Goal: Transaction & Acquisition: Book appointment/travel/reservation

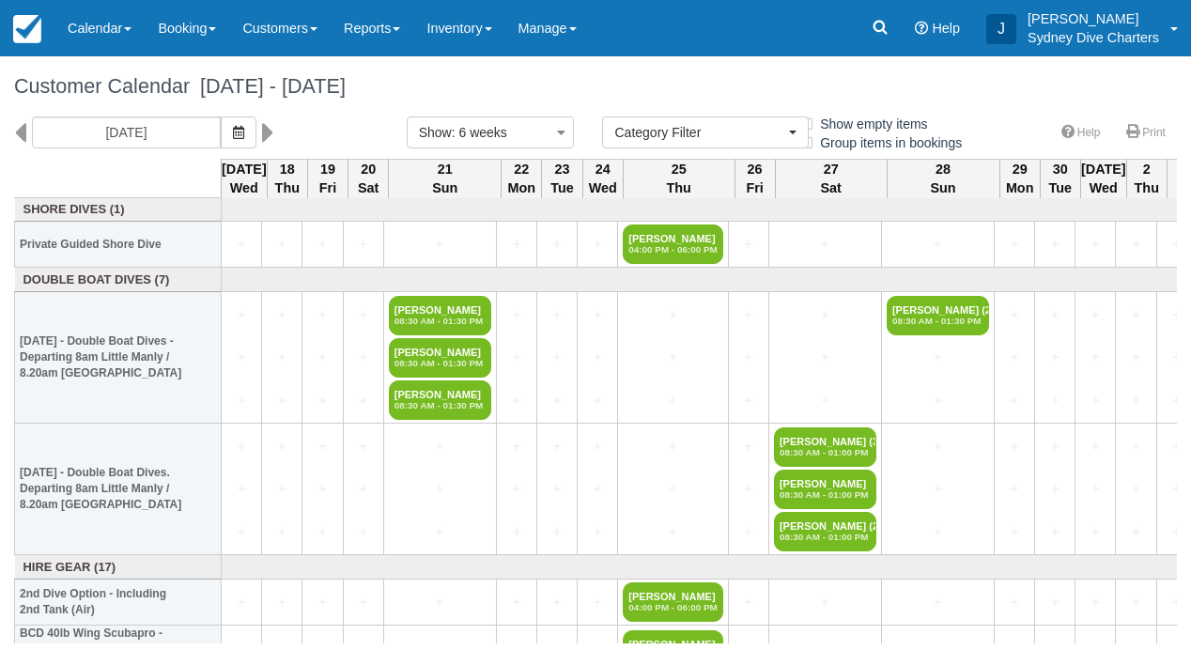
select select
click at [292, 26] on link "Customers" at bounding box center [279, 28] width 101 height 56
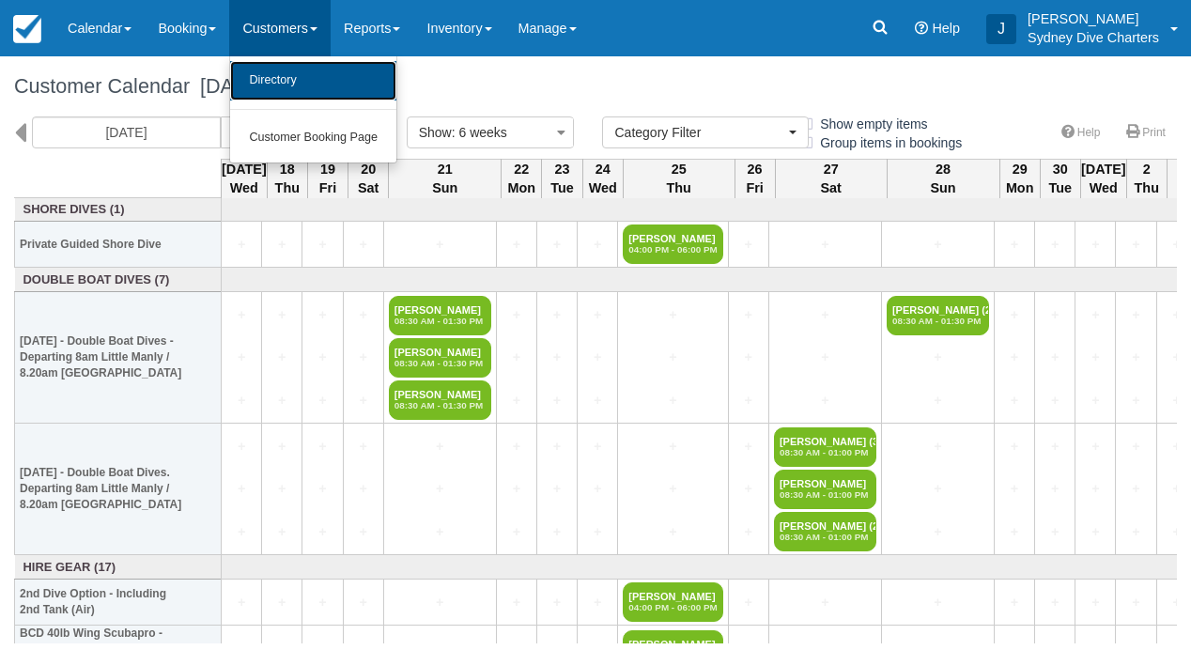
click at [293, 75] on link "Directory" at bounding box center [313, 80] width 166 height 39
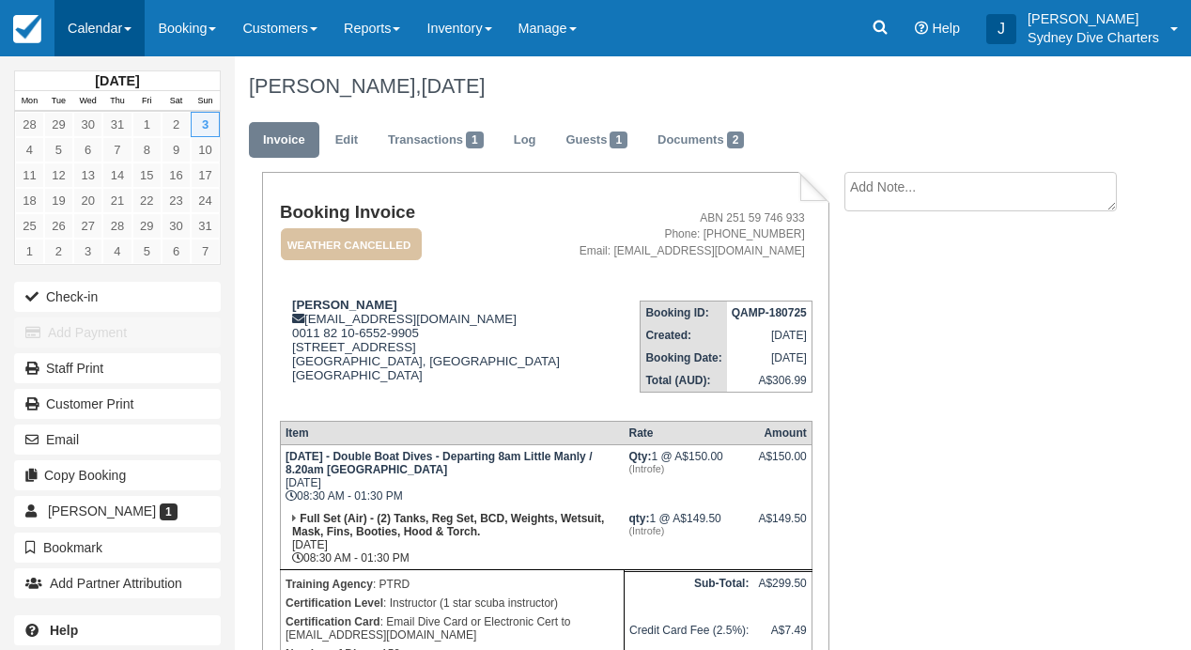
click at [112, 33] on link "Calendar" at bounding box center [99, 28] width 90 height 56
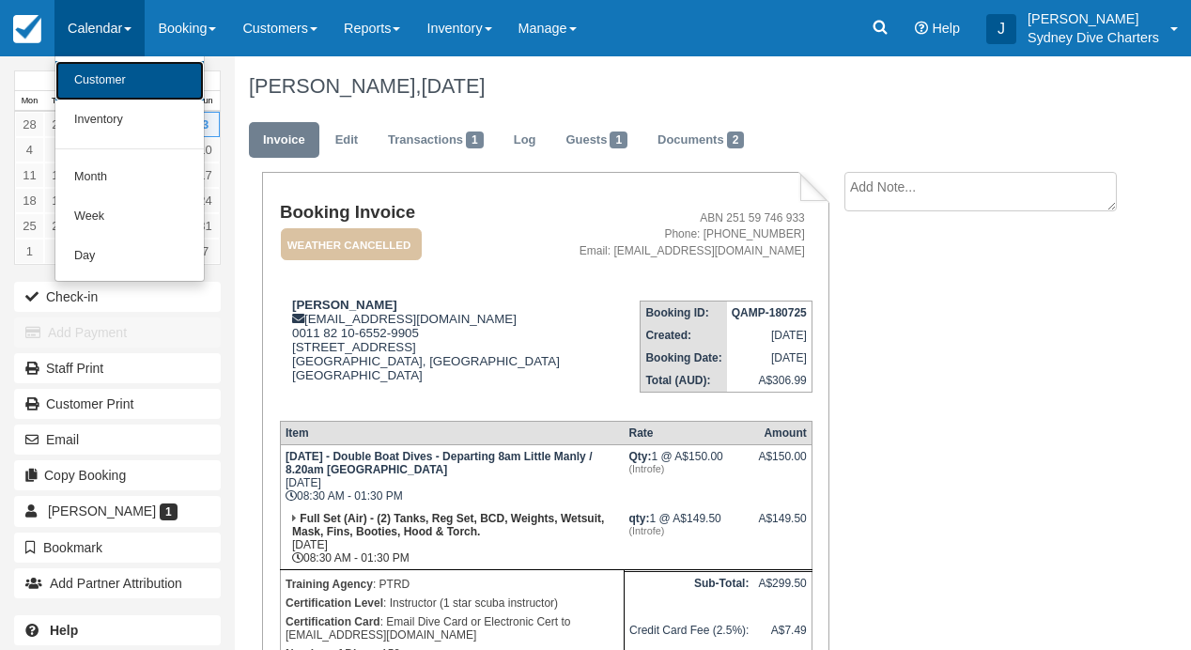
click at [104, 84] on link "Customer" at bounding box center [129, 80] width 148 height 39
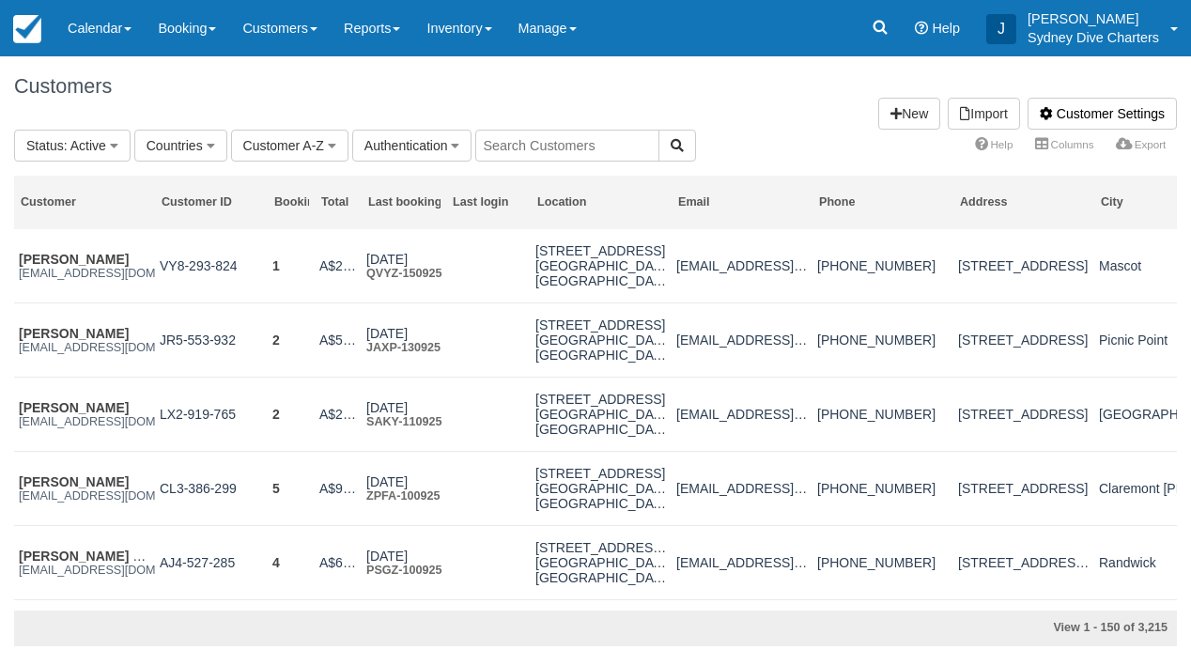
click at [569, 144] on input "text" at bounding box center [567, 146] width 184 height 32
type input "mike"
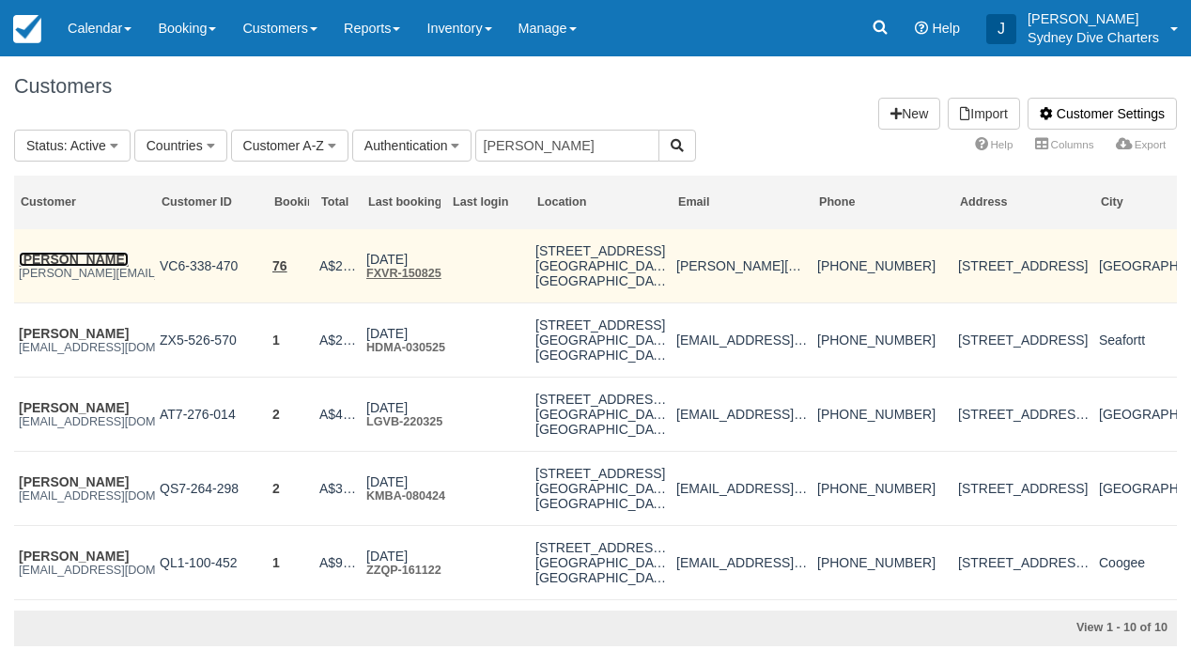
click at [65, 260] on link "[PERSON_NAME]" at bounding box center [74, 259] width 110 height 15
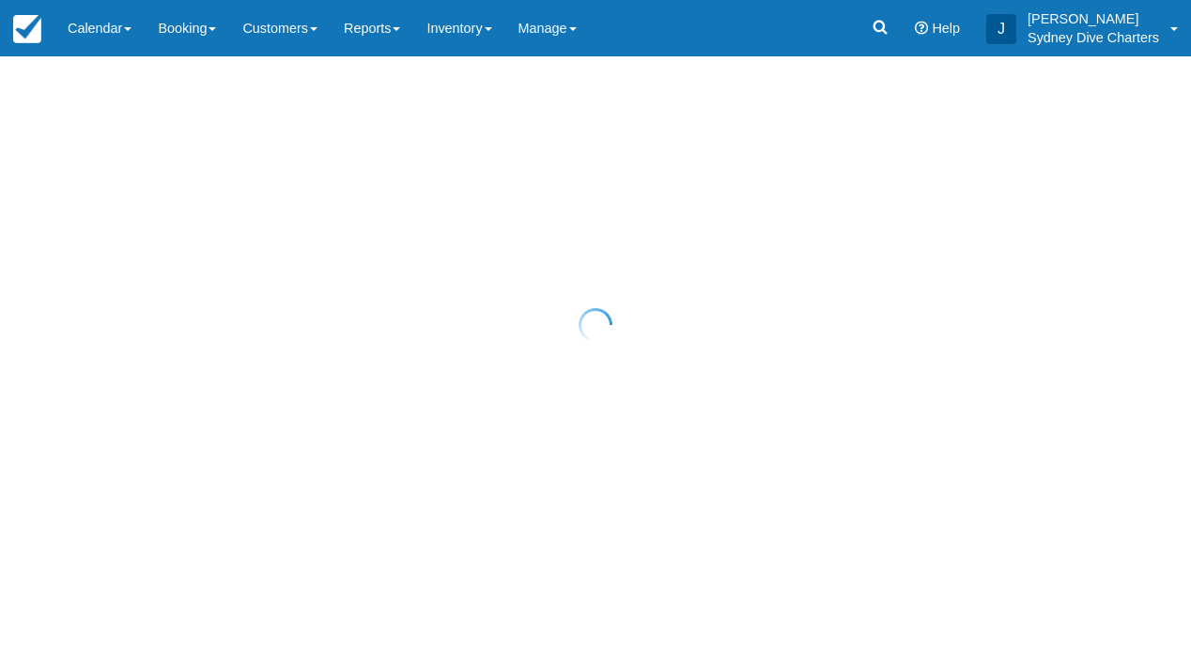
select select "50"
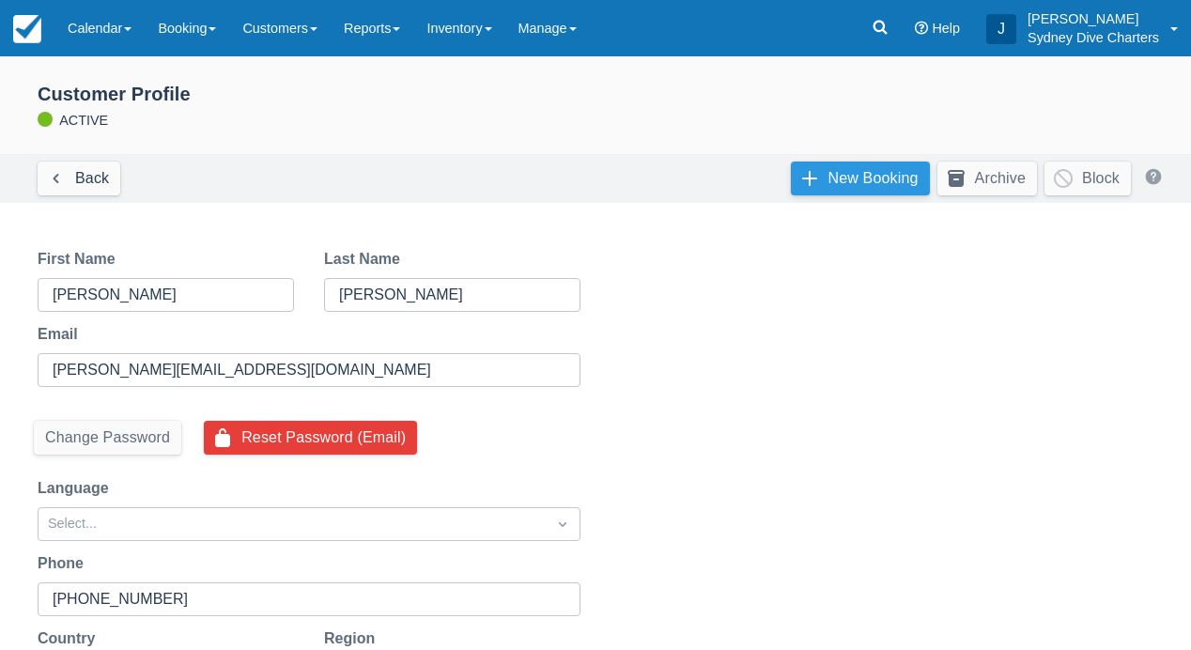
click at [854, 181] on link "New Booking" at bounding box center [860, 179] width 139 height 34
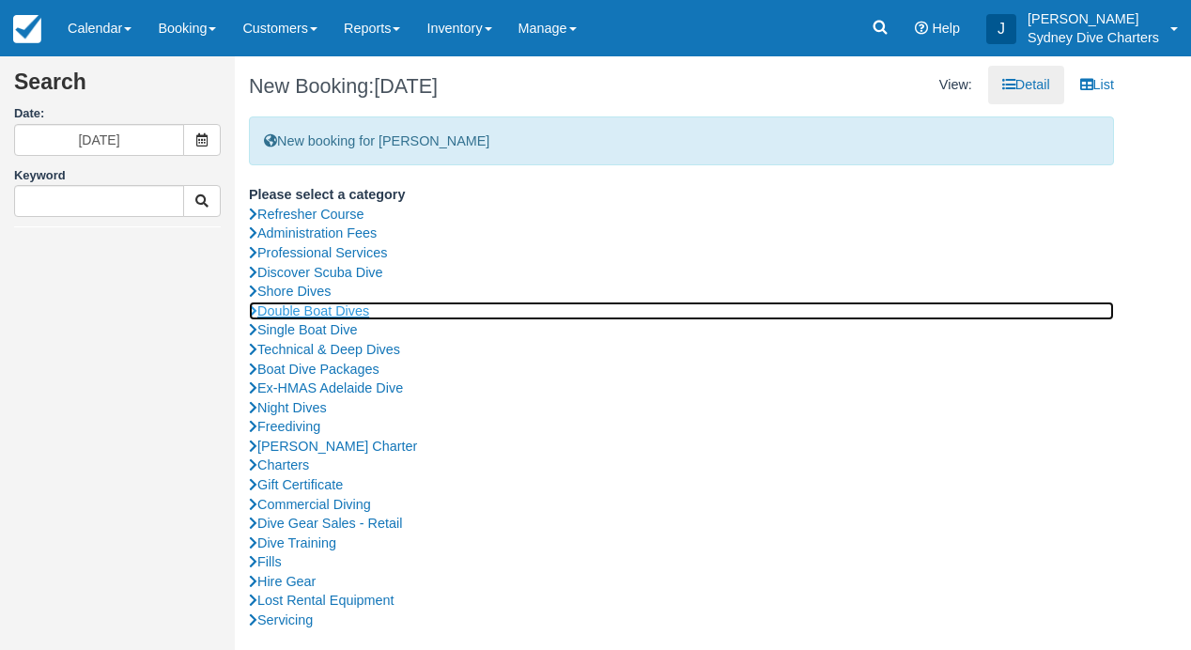
click at [324, 313] on link "Double Boat Dives" at bounding box center [681, 311] width 865 height 20
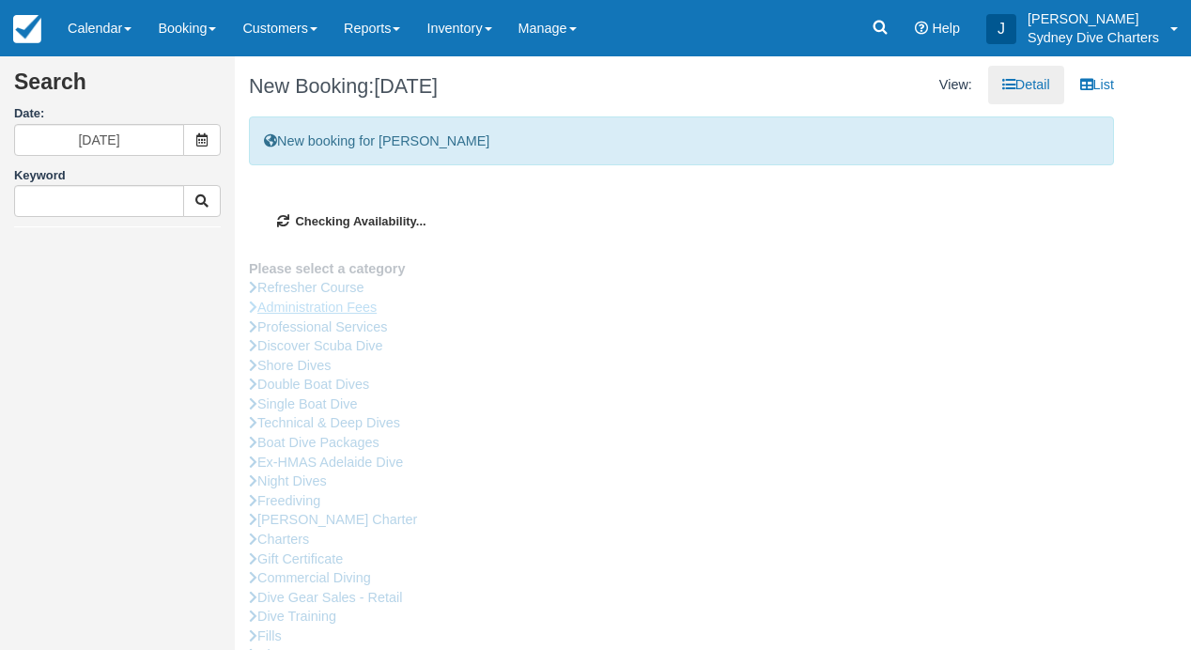
type input "[DATE]"
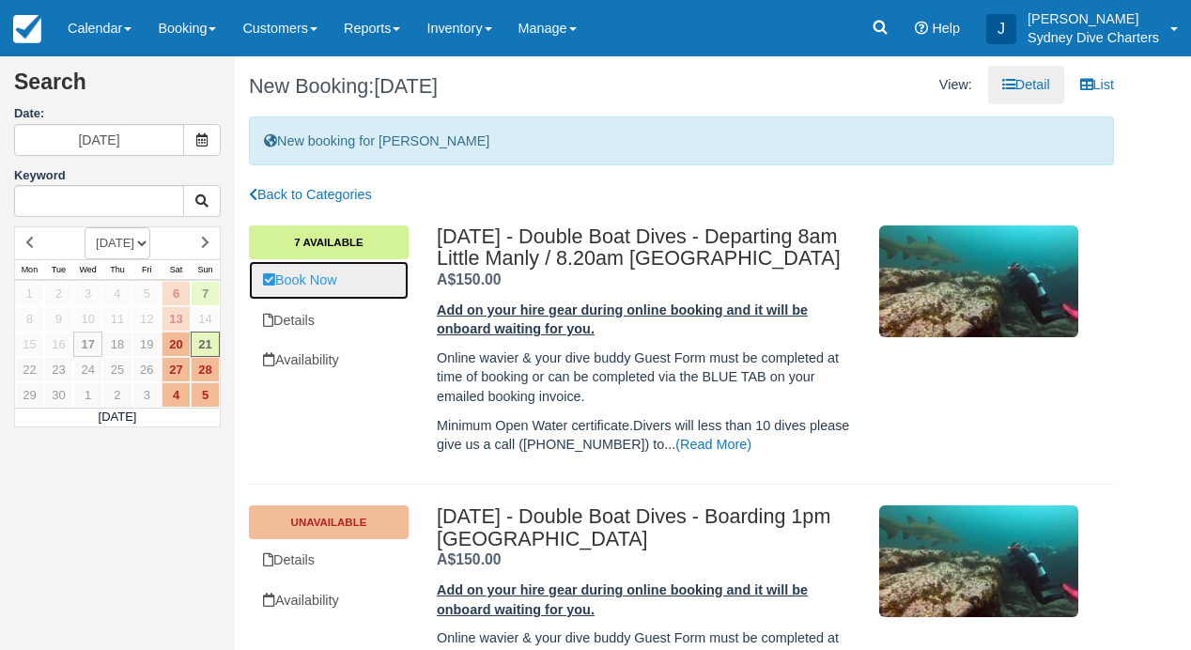
click at [333, 282] on link "Book Now" at bounding box center [329, 280] width 160 height 38
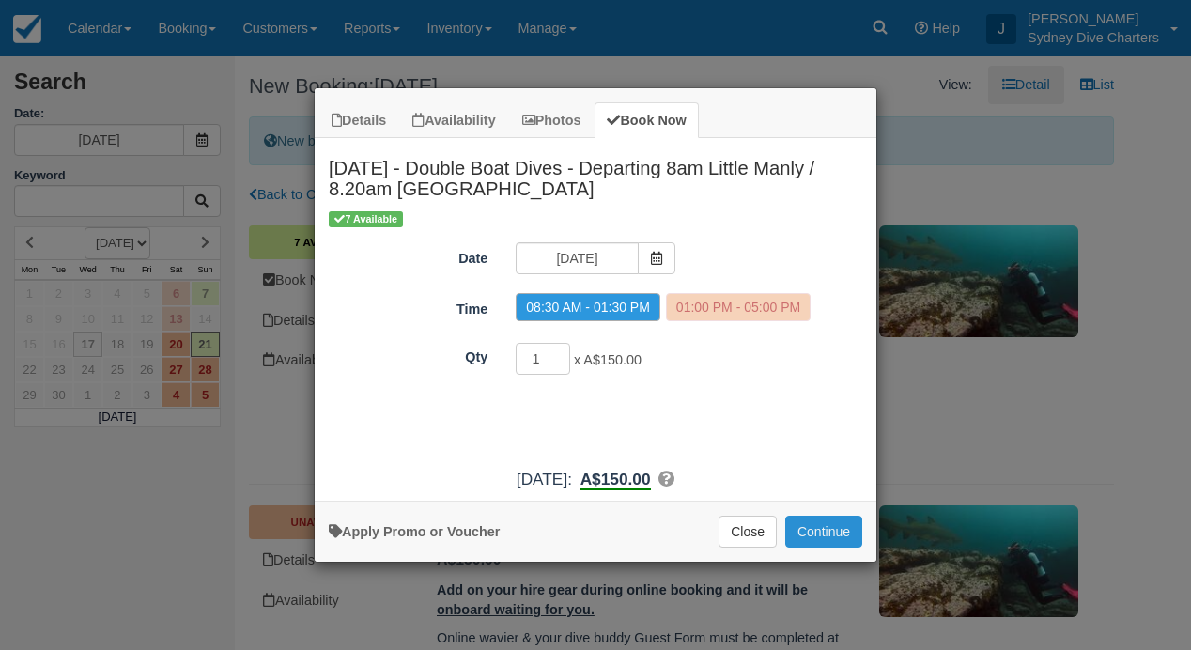
click at [823, 520] on button "Continue" at bounding box center [823, 532] width 77 height 32
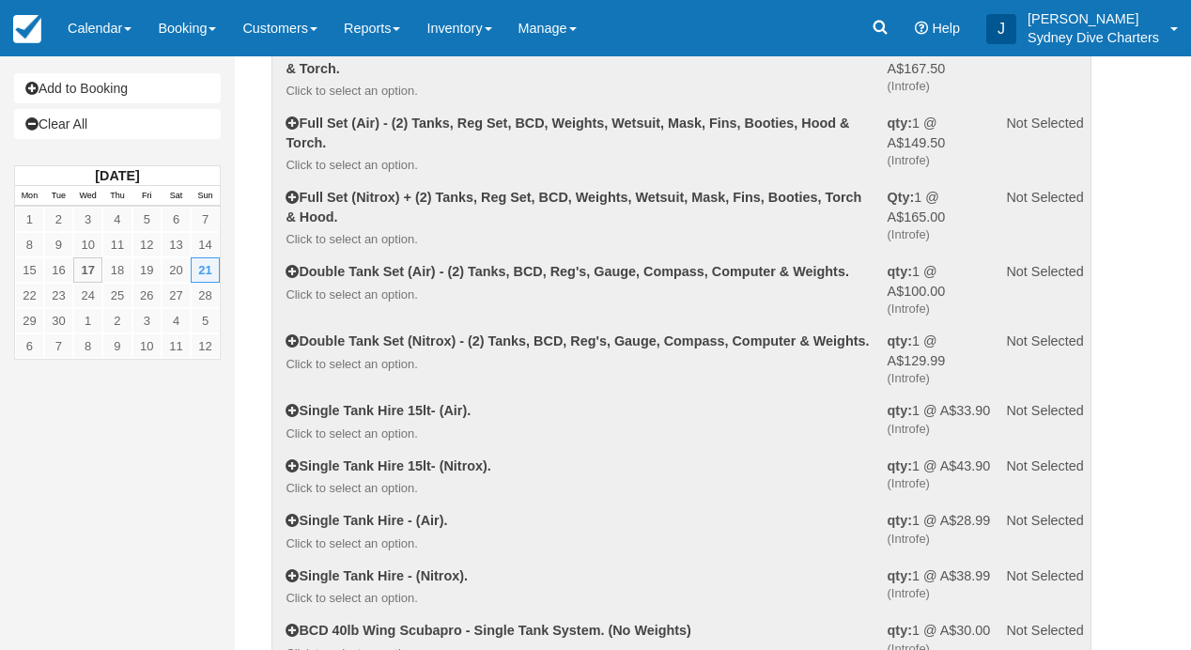
scroll to position [189, 0]
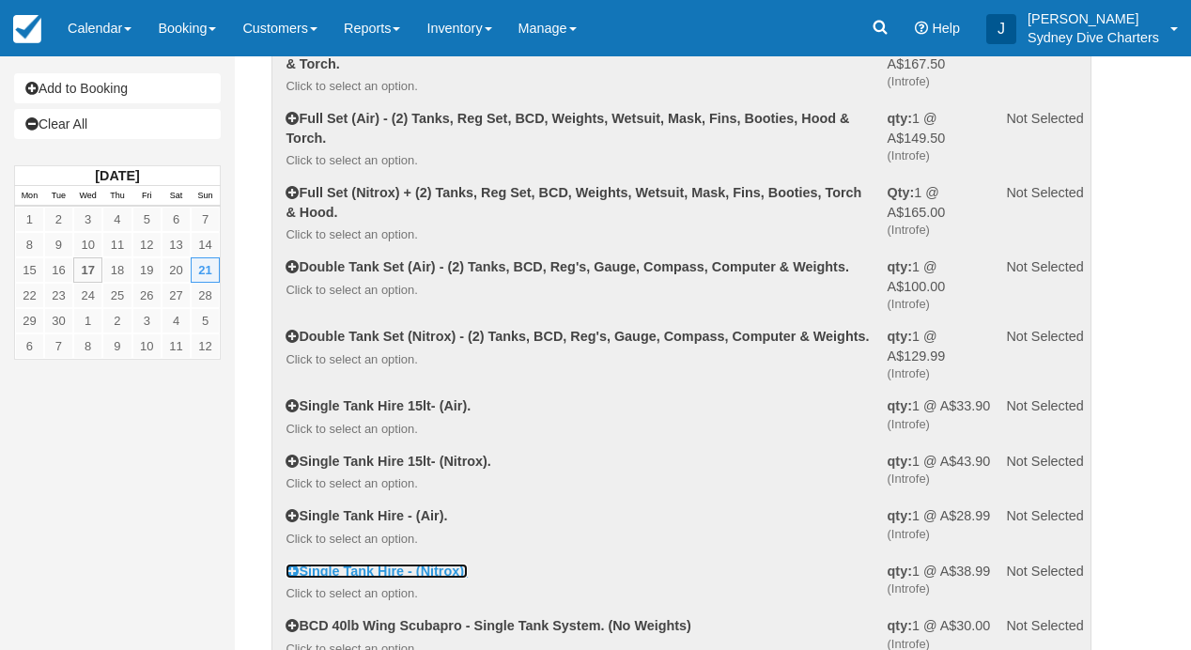
click at [424, 578] on link "Single Tank Hire - (Nitrox)." at bounding box center [376, 570] width 182 height 15
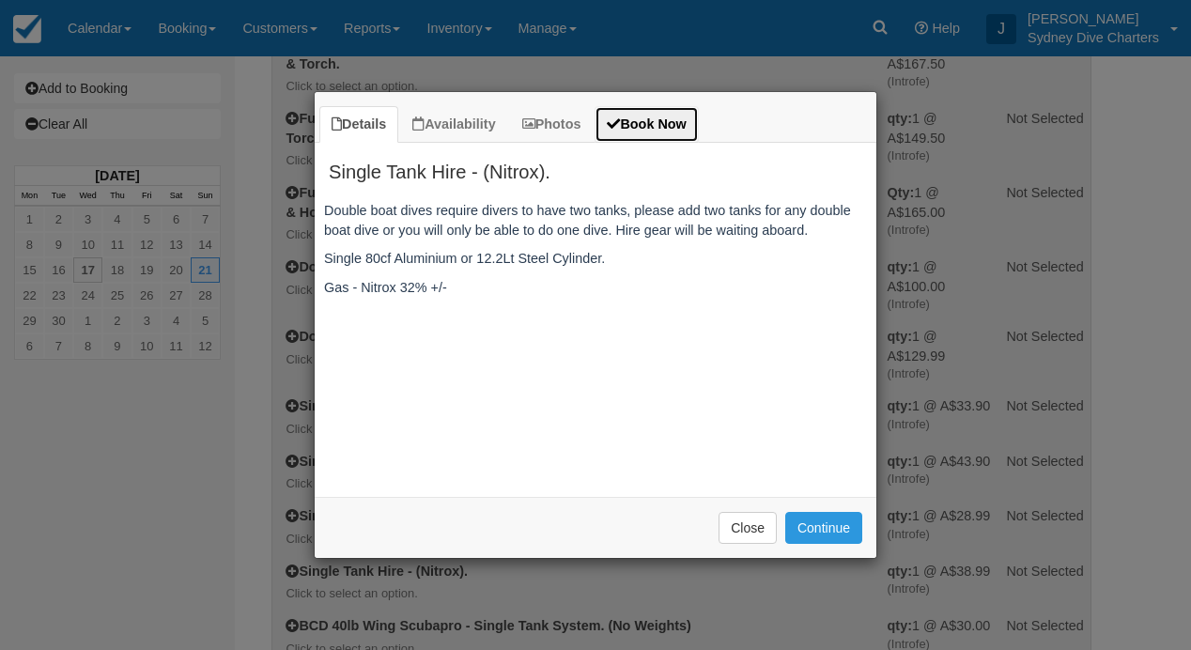
click at [682, 132] on link "Book Now" at bounding box center [645, 124] width 103 height 37
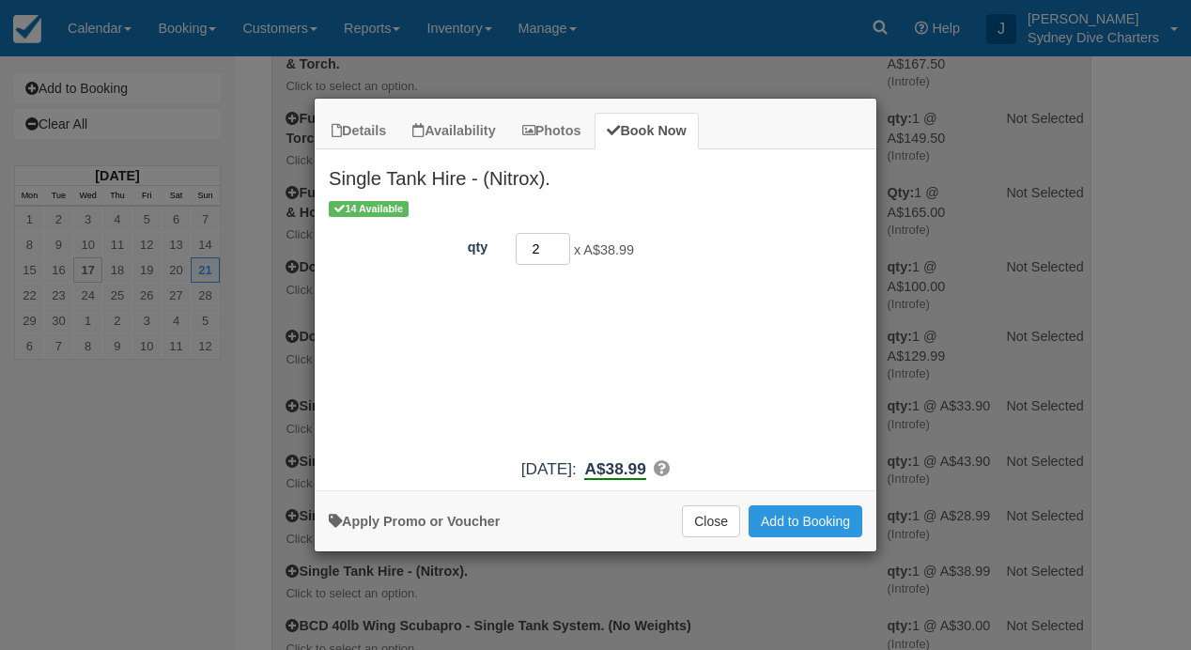
type input "2"
click at [562, 243] on input "2" at bounding box center [543, 249] width 54 height 32
click at [779, 509] on button "Add to Booking" at bounding box center [805, 521] width 114 height 32
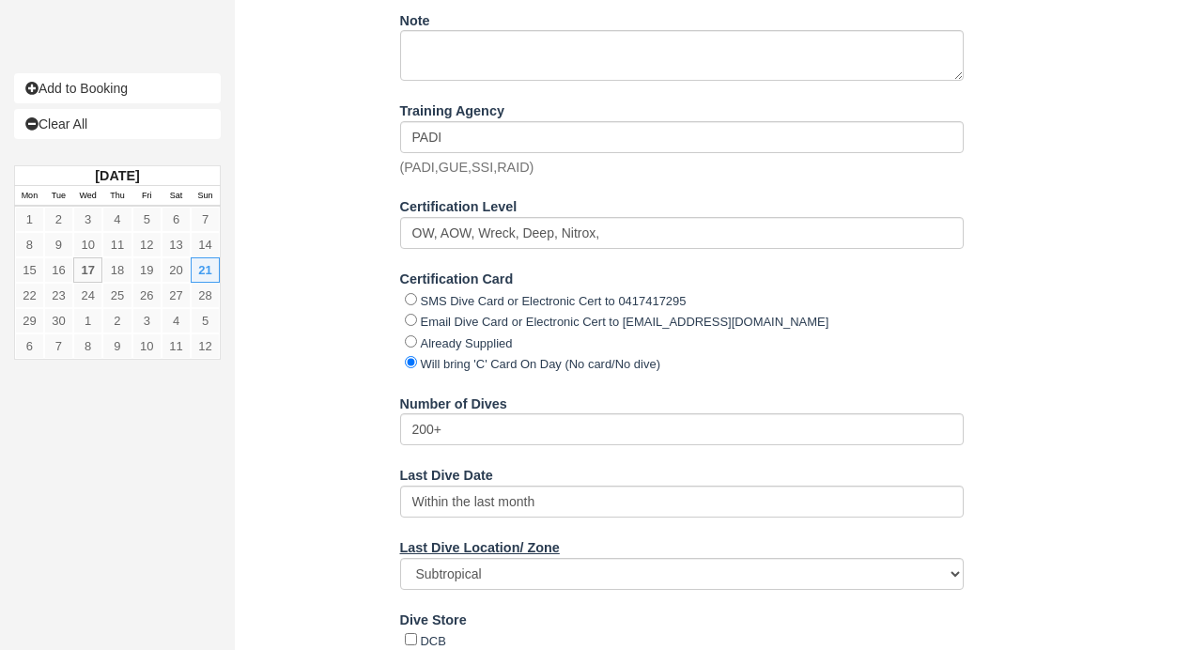
scroll to position [3289, 0]
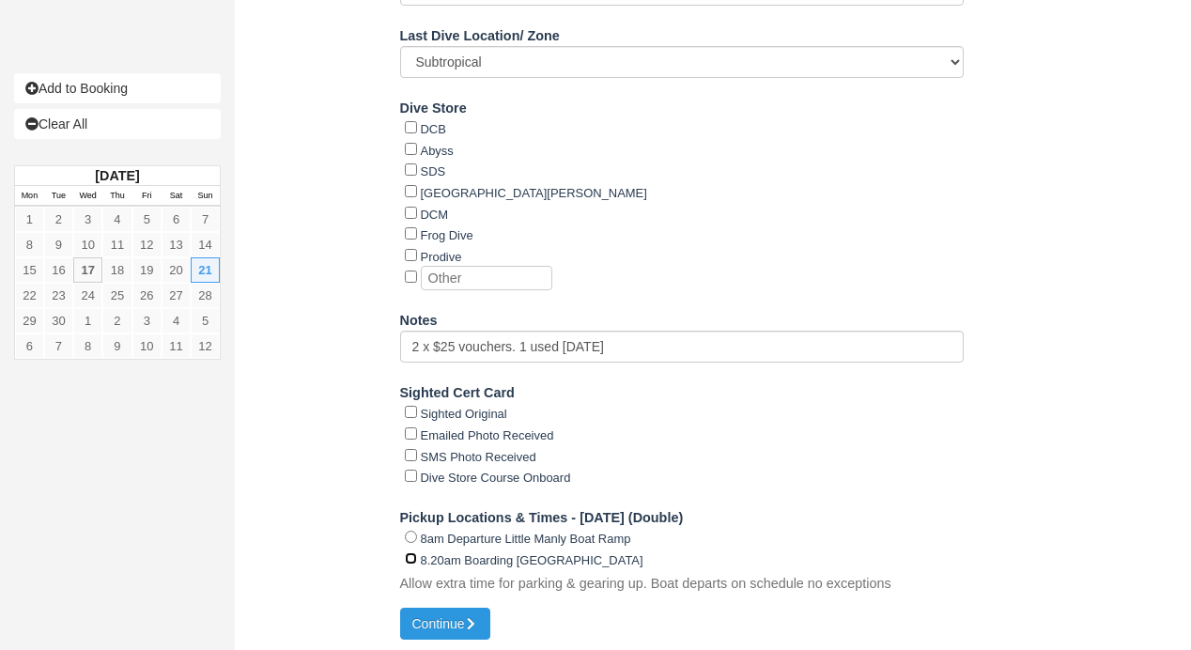
click at [410, 554] on input "8.20am Boarding Rose Bay Public Wharf" at bounding box center [411, 558] width 12 height 12
radio input "true"
click at [458, 622] on button "Continue" at bounding box center [445, 624] width 90 height 32
type input "+61404015865"
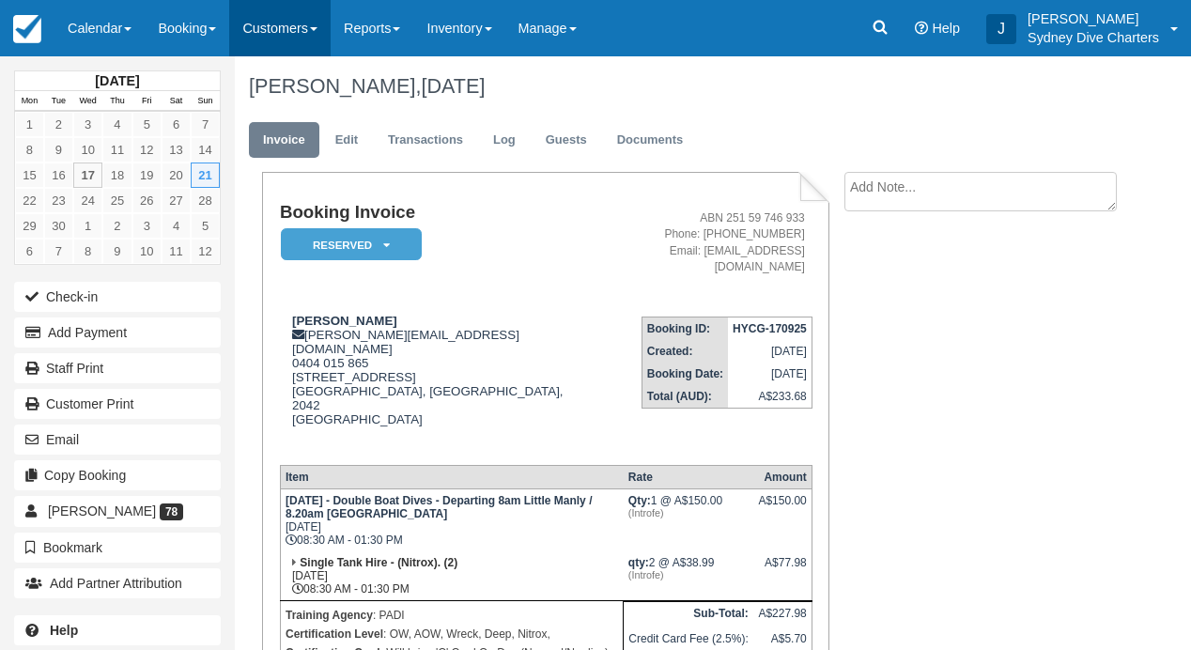
click at [275, 29] on link "Customers" at bounding box center [279, 28] width 101 height 56
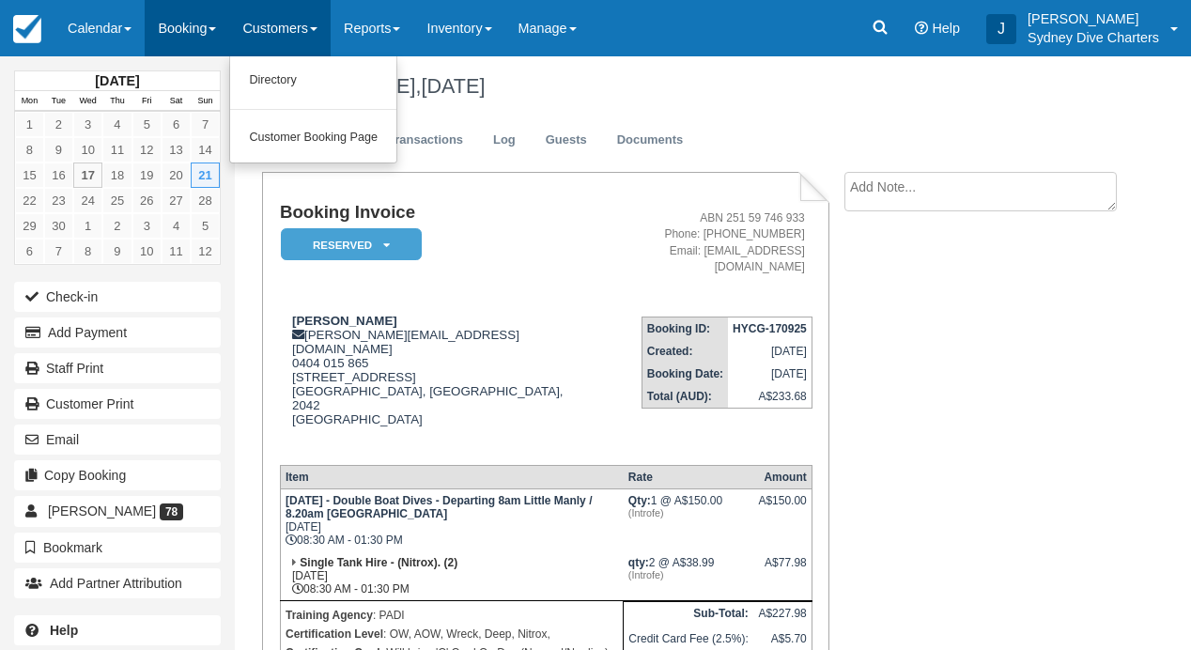
click at [196, 30] on link "Booking" at bounding box center [187, 28] width 85 height 56
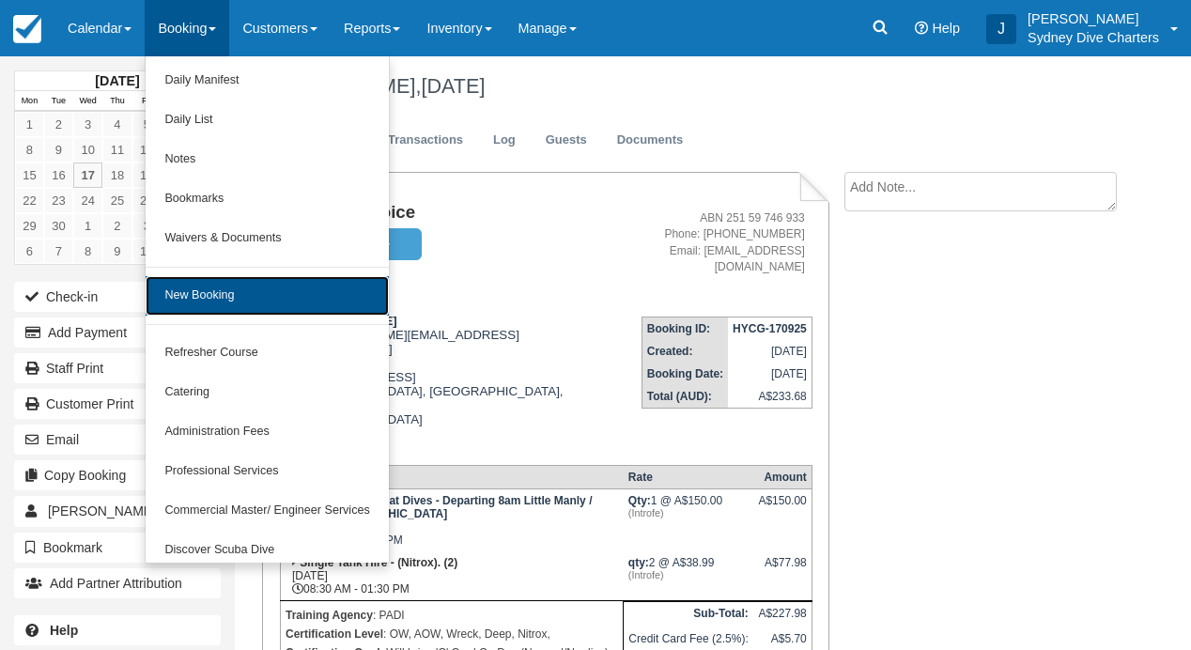
click at [208, 281] on link "New Booking" at bounding box center [267, 295] width 242 height 39
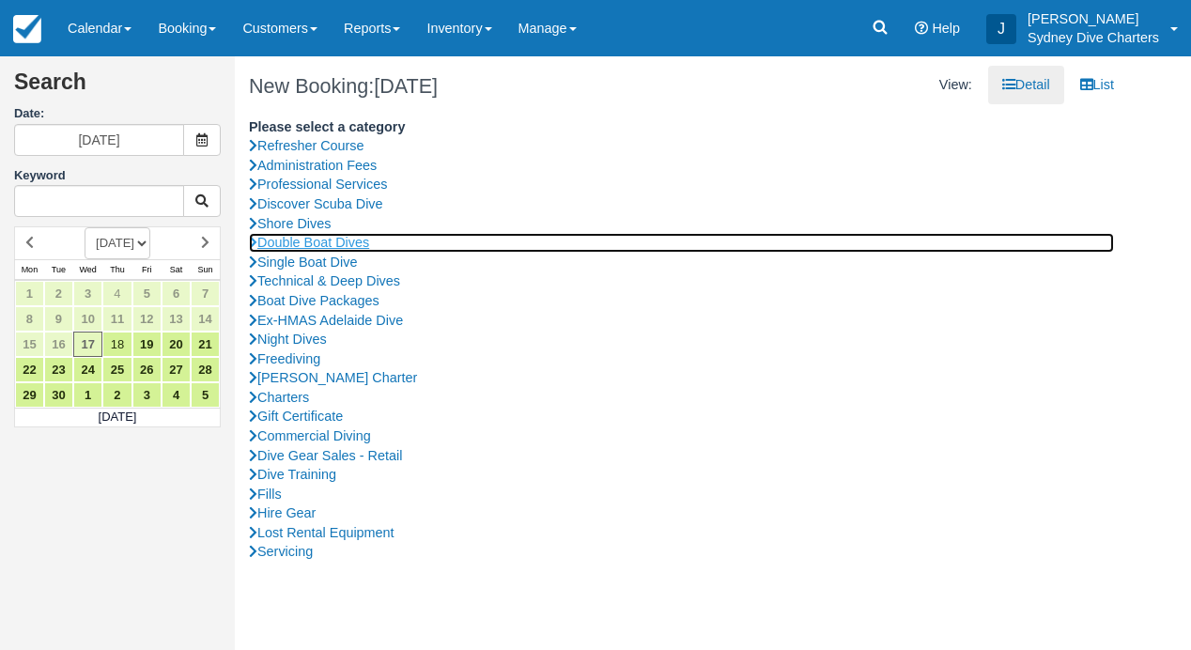
click at [325, 239] on link "Double Boat Dives" at bounding box center [681, 243] width 865 height 20
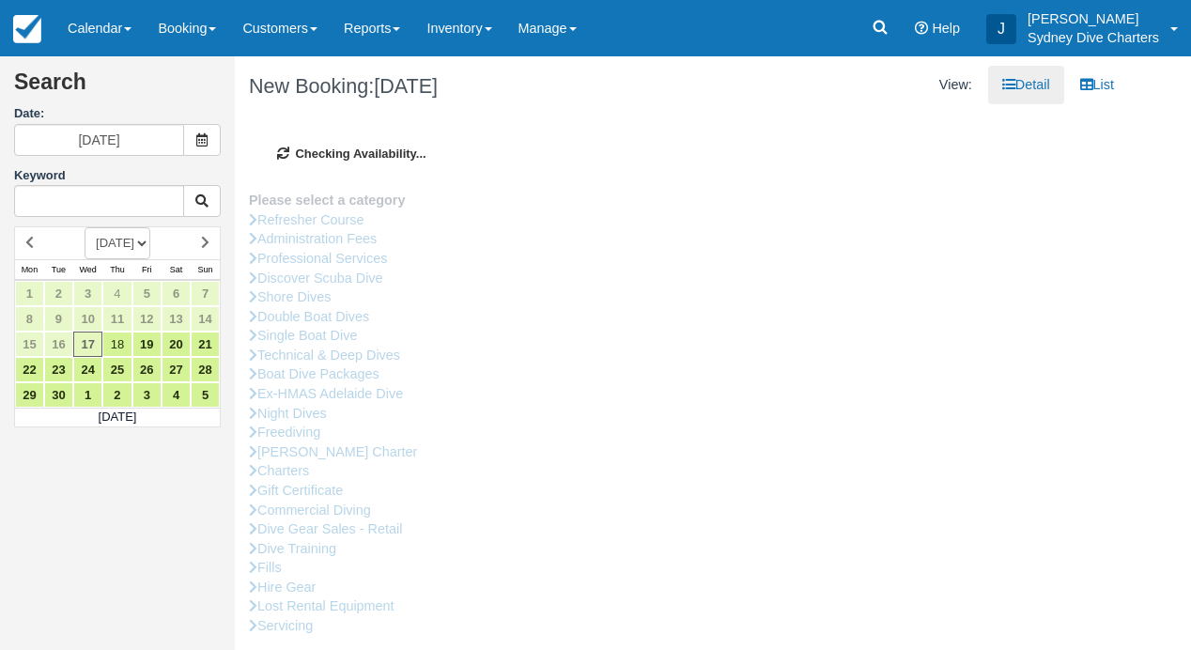
type input "[DATE]"
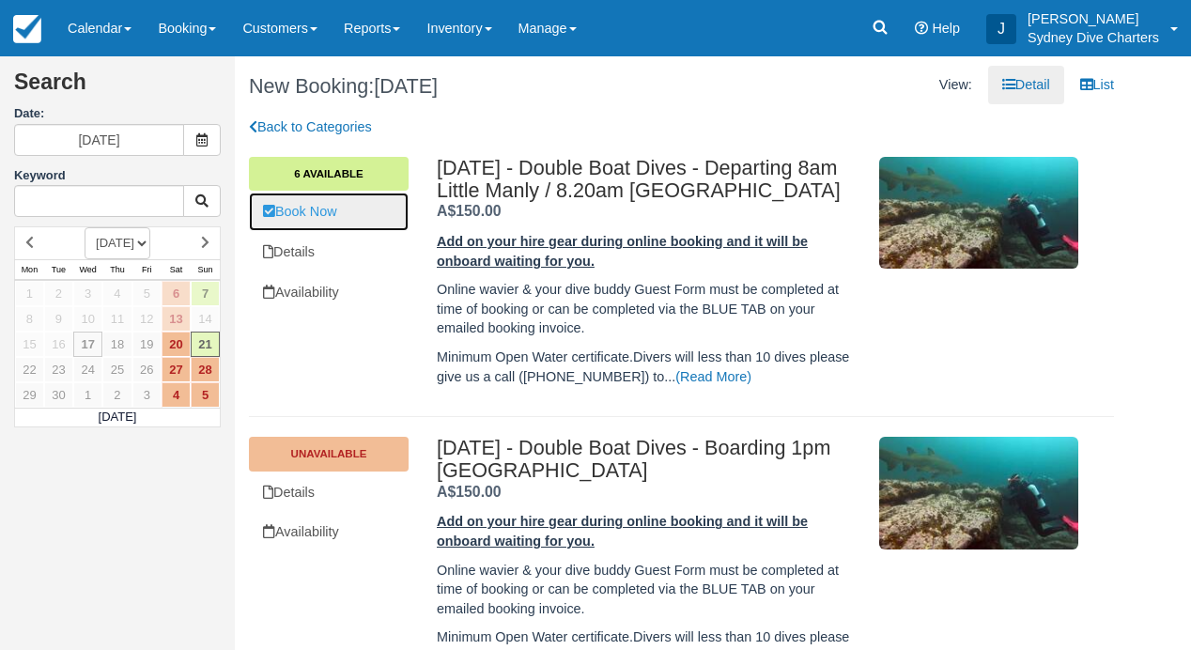
click at [329, 211] on link "Book Now" at bounding box center [329, 211] width 160 height 38
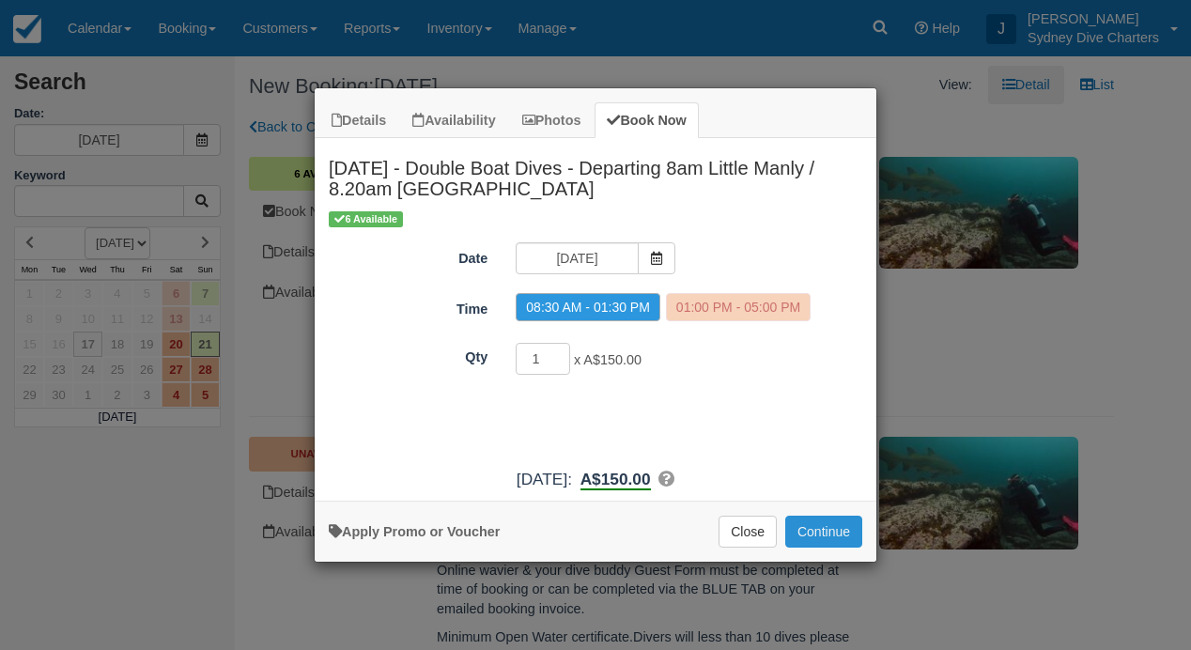
click at [844, 536] on button "Continue" at bounding box center [823, 532] width 77 height 32
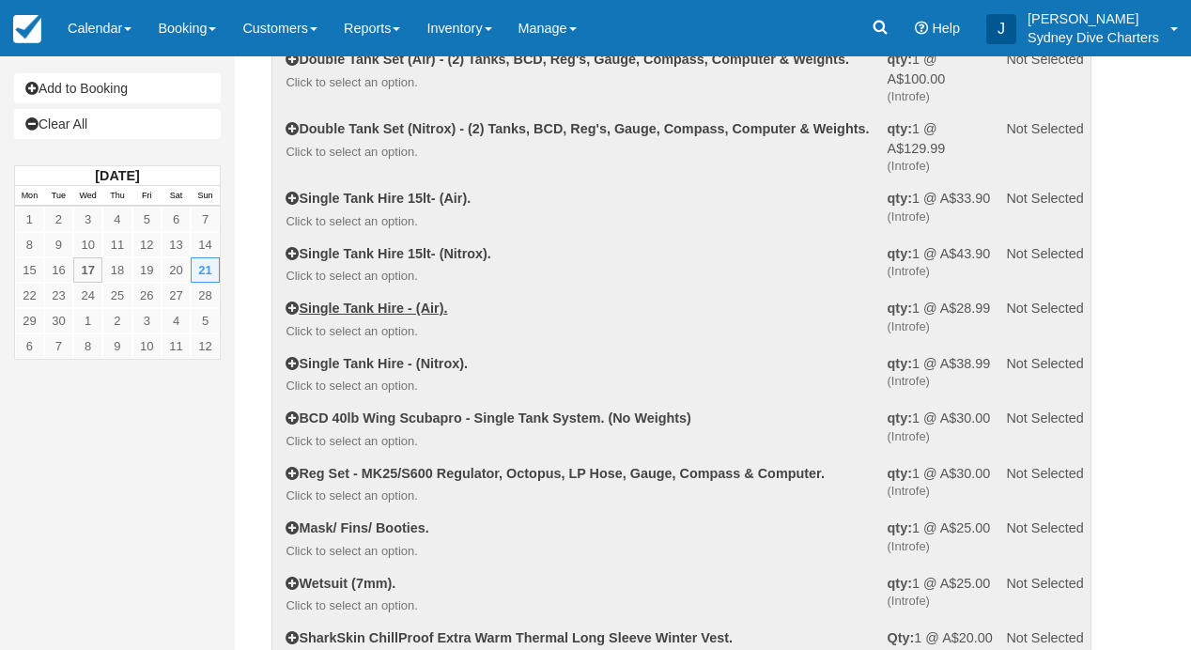
scroll to position [403, 0]
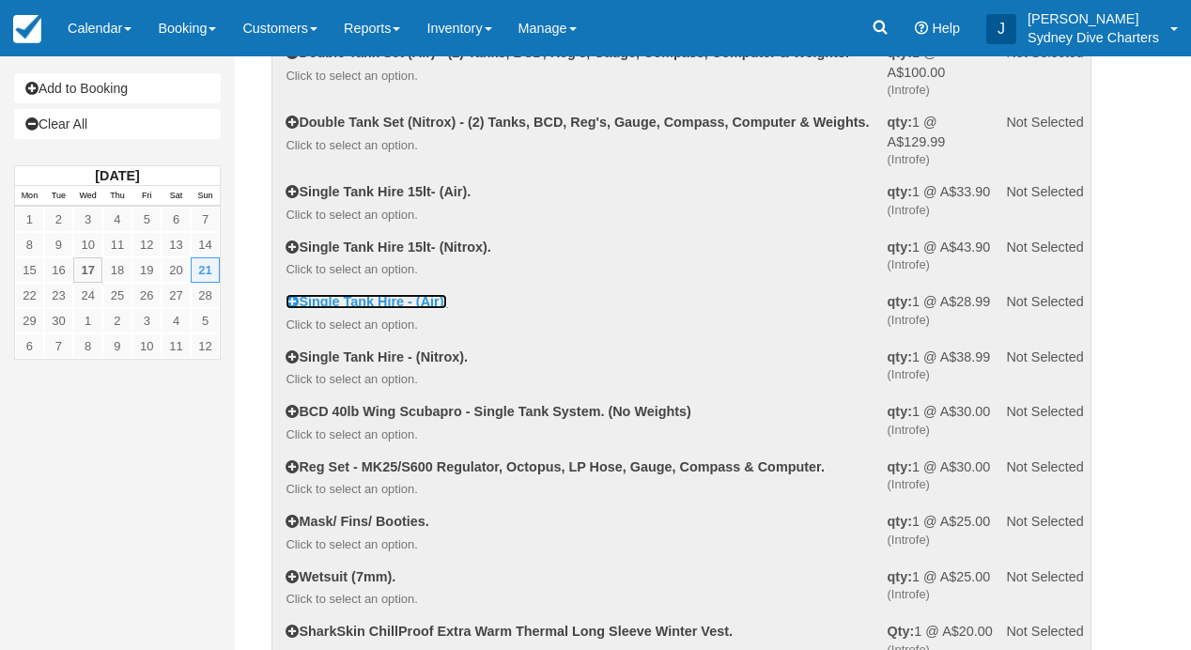
click at [423, 309] on link "Single Tank Hire - (Air)." at bounding box center [366, 301] width 162 height 15
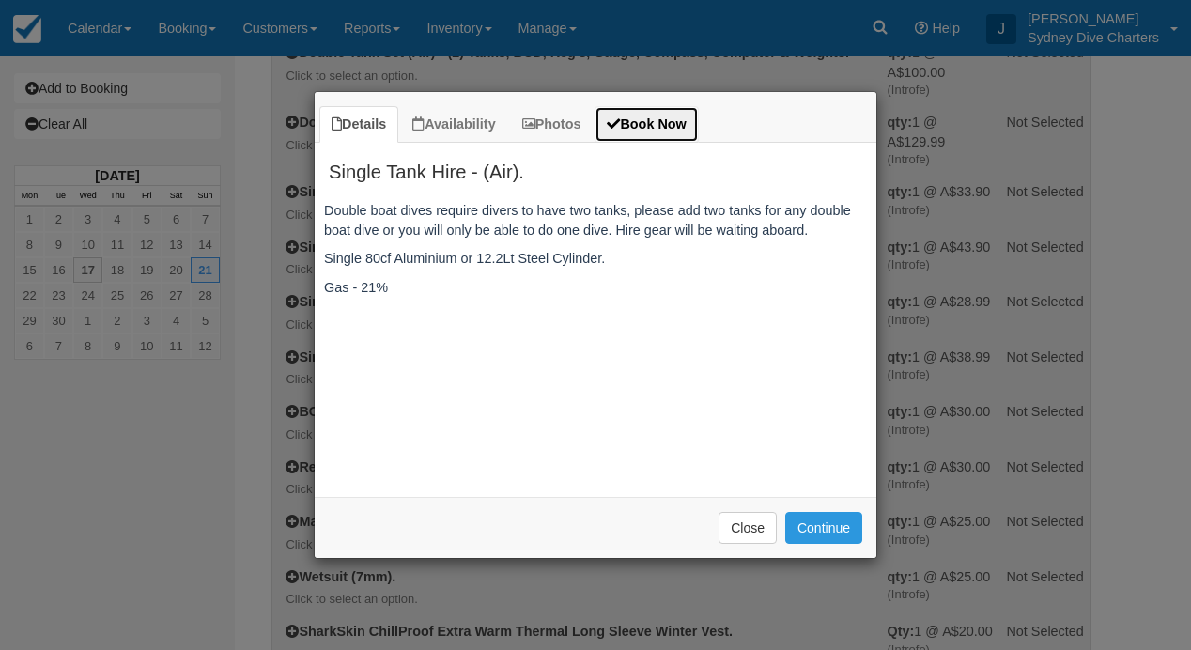
click at [656, 121] on link "Book Now" at bounding box center [645, 124] width 103 height 37
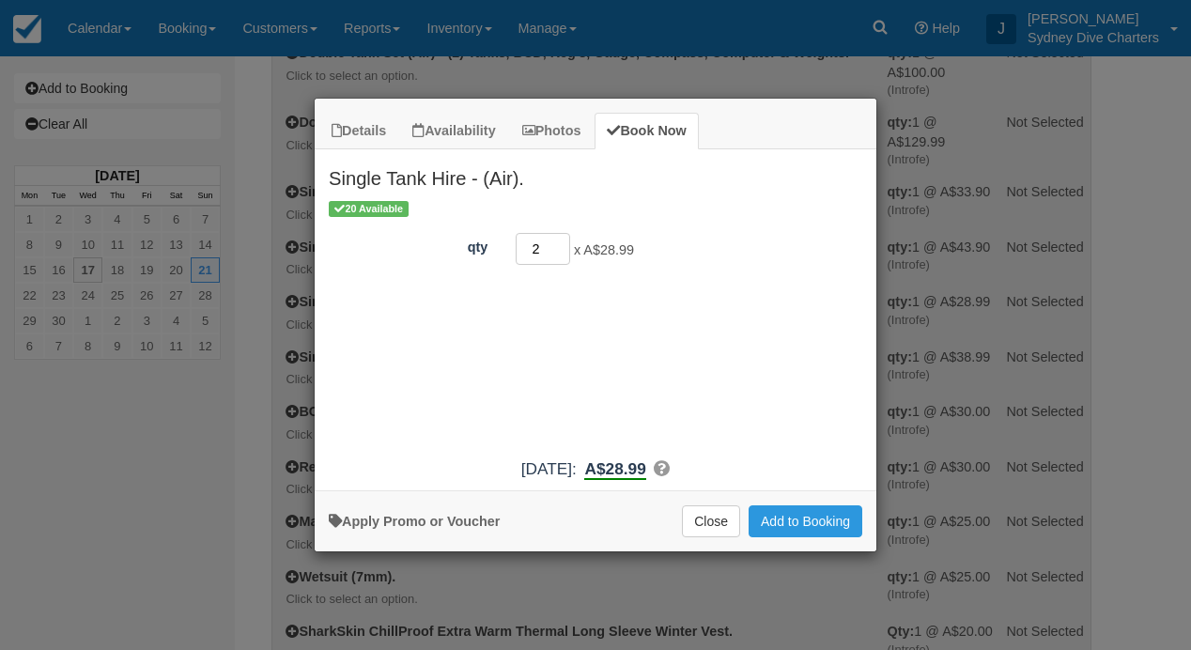
type input "2"
click at [559, 245] on input "2" at bounding box center [543, 249] width 54 height 32
click at [820, 519] on button "Add to Booking" at bounding box center [805, 521] width 114 height 32
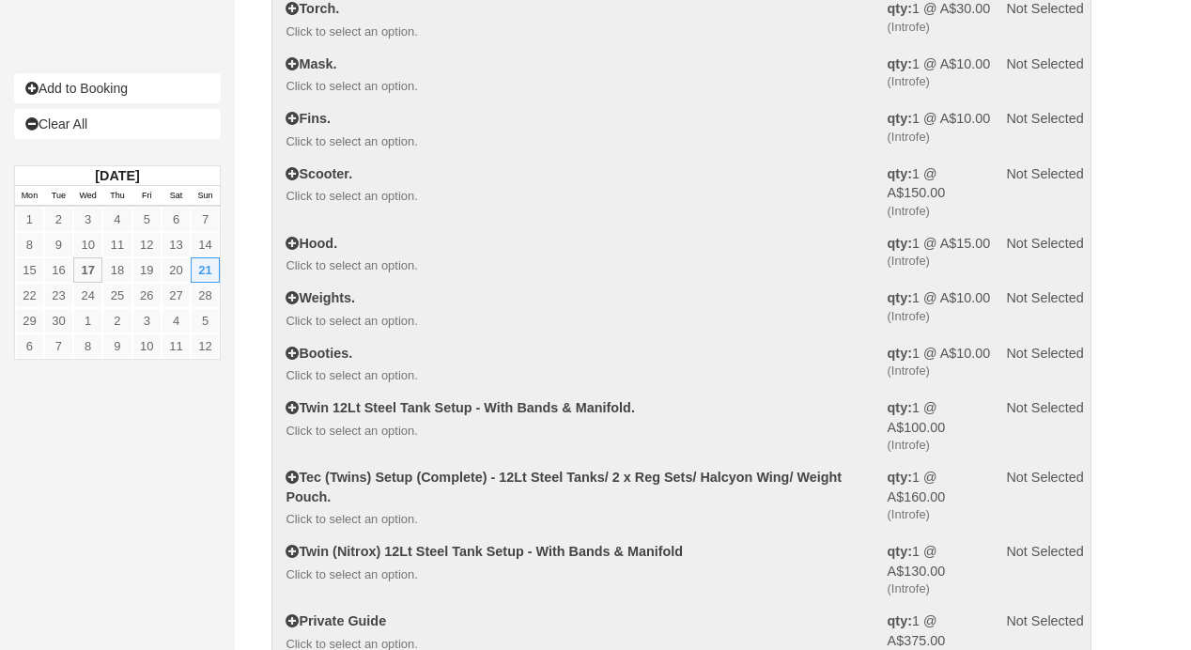
scroll to position [1129, 0]
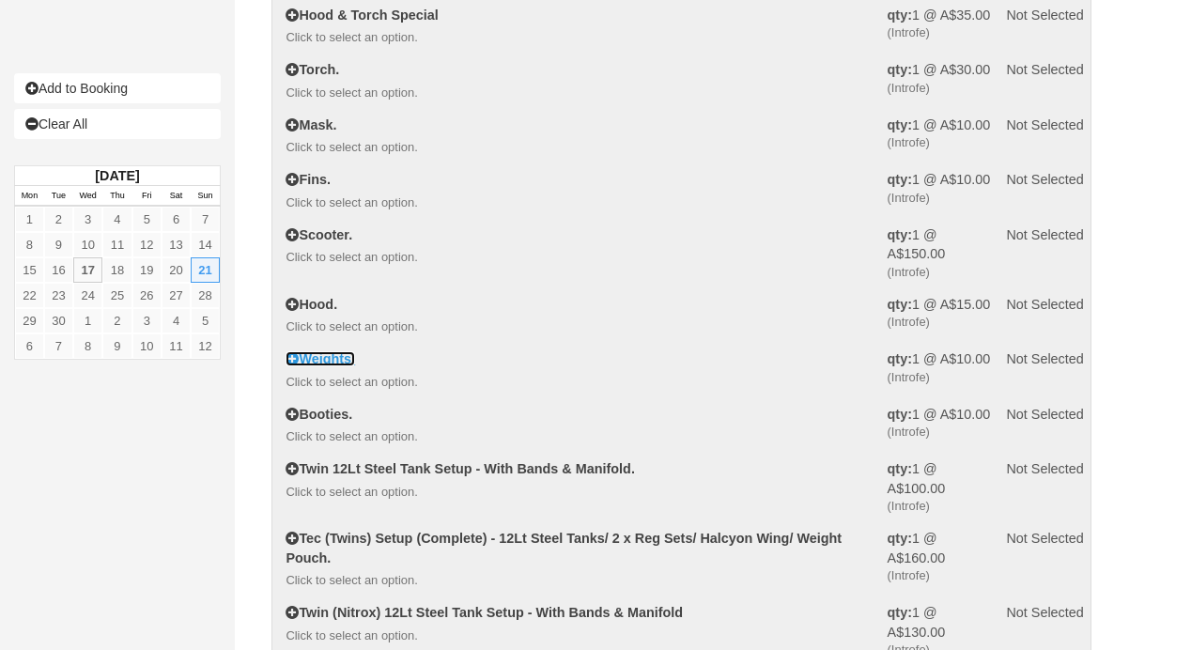
click at [337, 364] on link "Weights." at bounding box center [319, 358] width 69 height 15
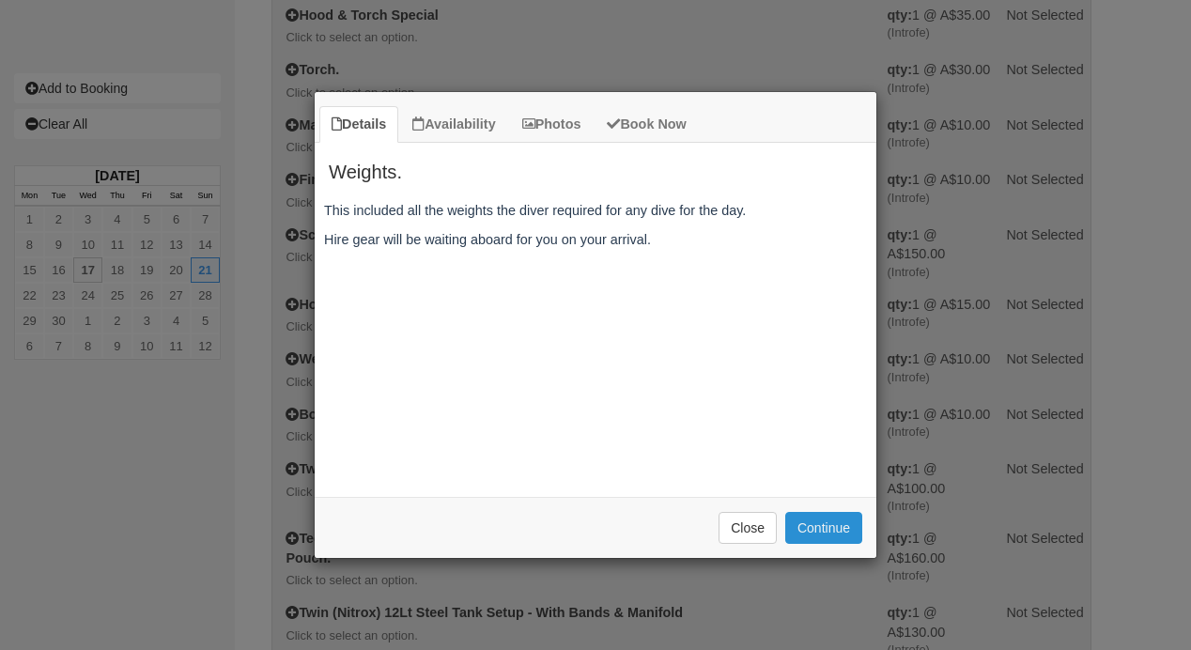
click at [832, 530] on button "Continue" at bounding box center [823, 528] width 77 height 32
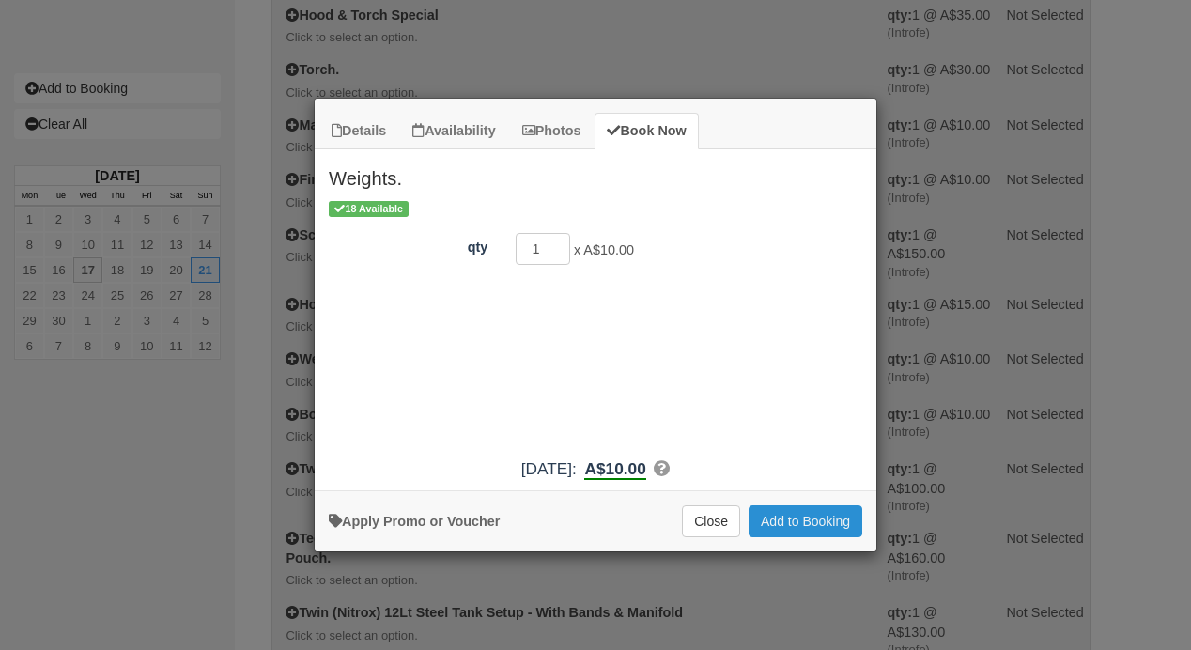
click at [803, 531] on button "Add to Booking" at bounding box center [805, 521] width 114 height 32
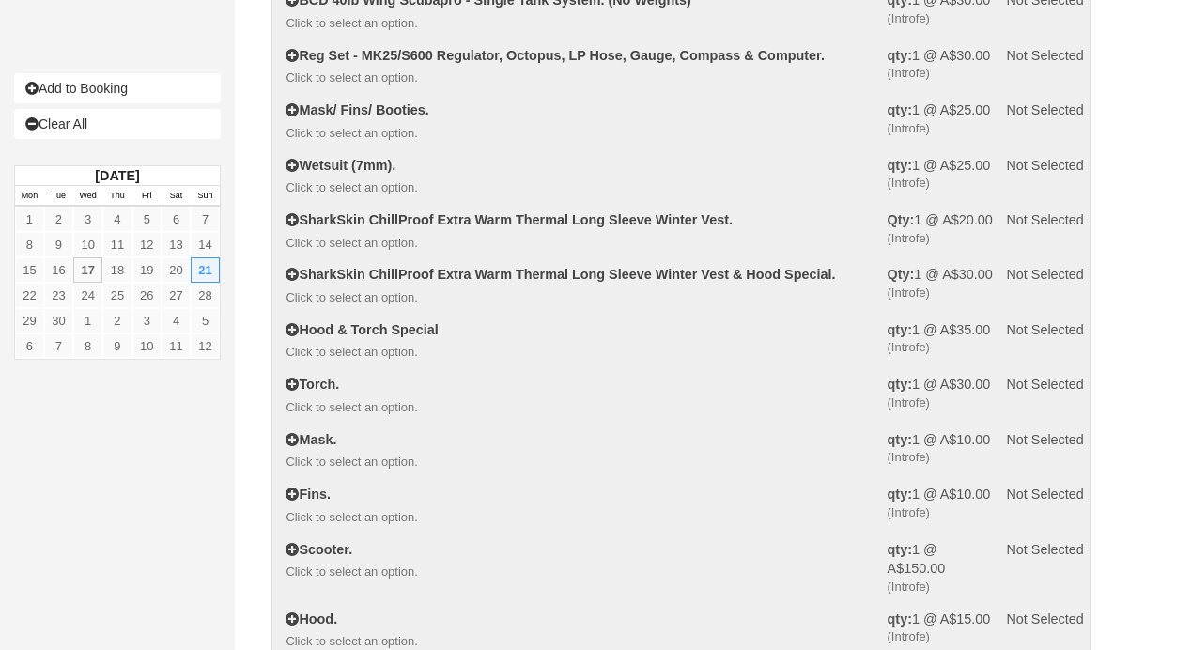
scroll to position [769, 0]
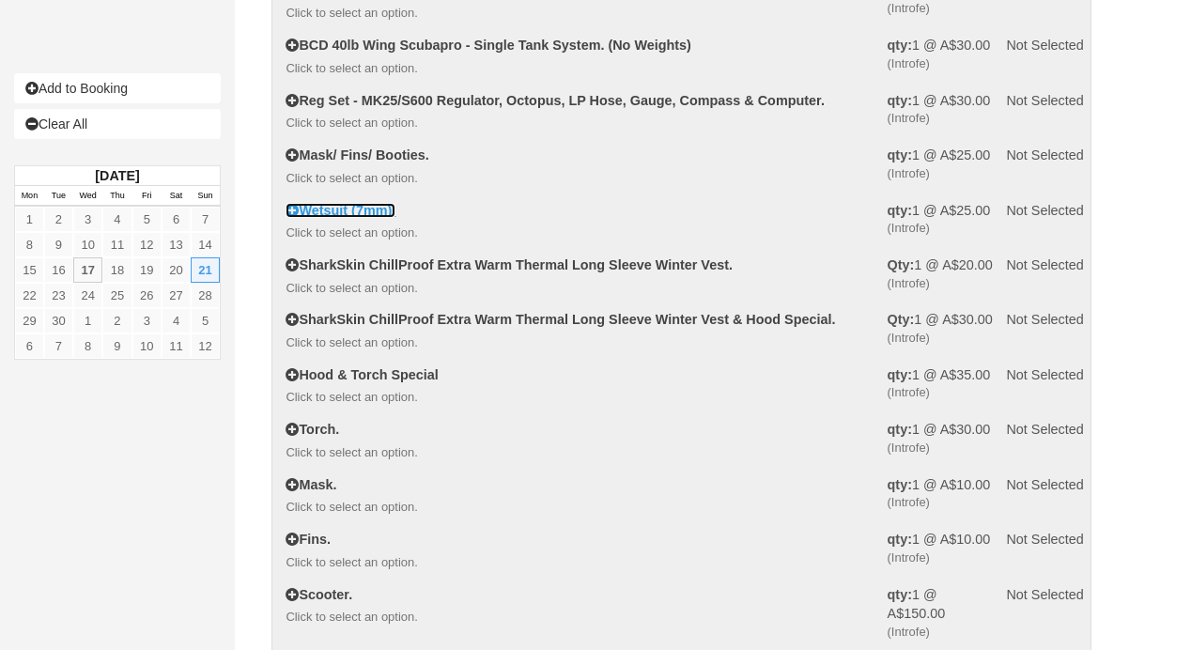
click at [378, 215] on link "Wetsuit (7mm)." at bounding box center [340, 210] width 110 height 15
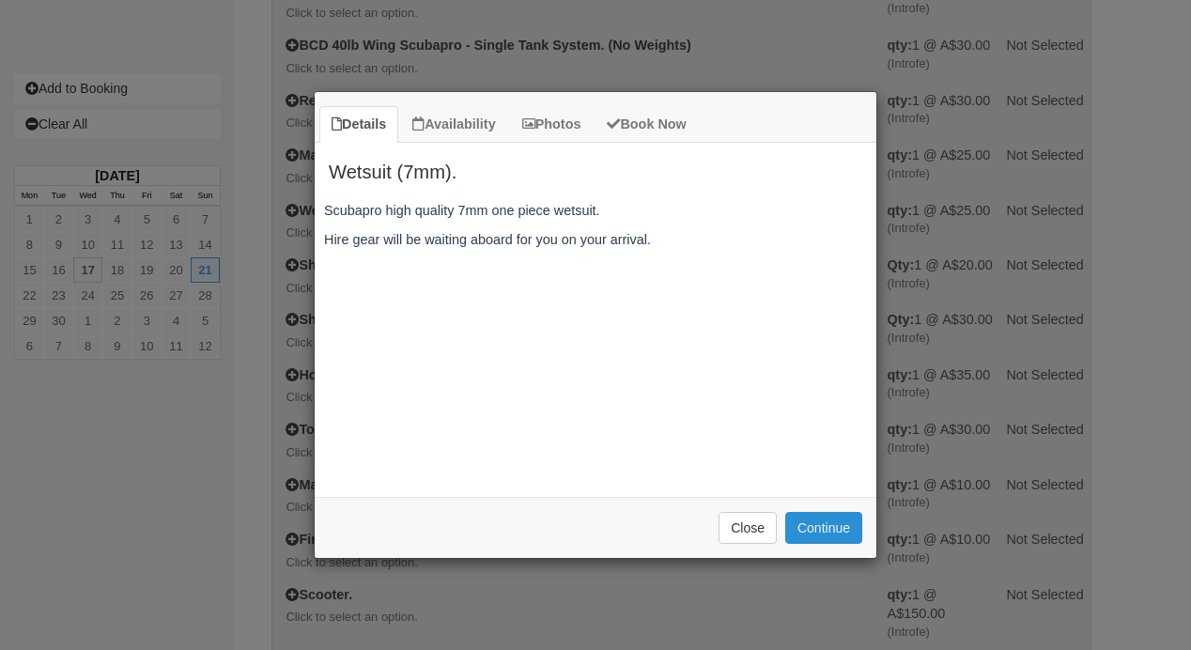
click at [815, 533] on button "Continue" at bounding box center [823, 528] width 77 height 32
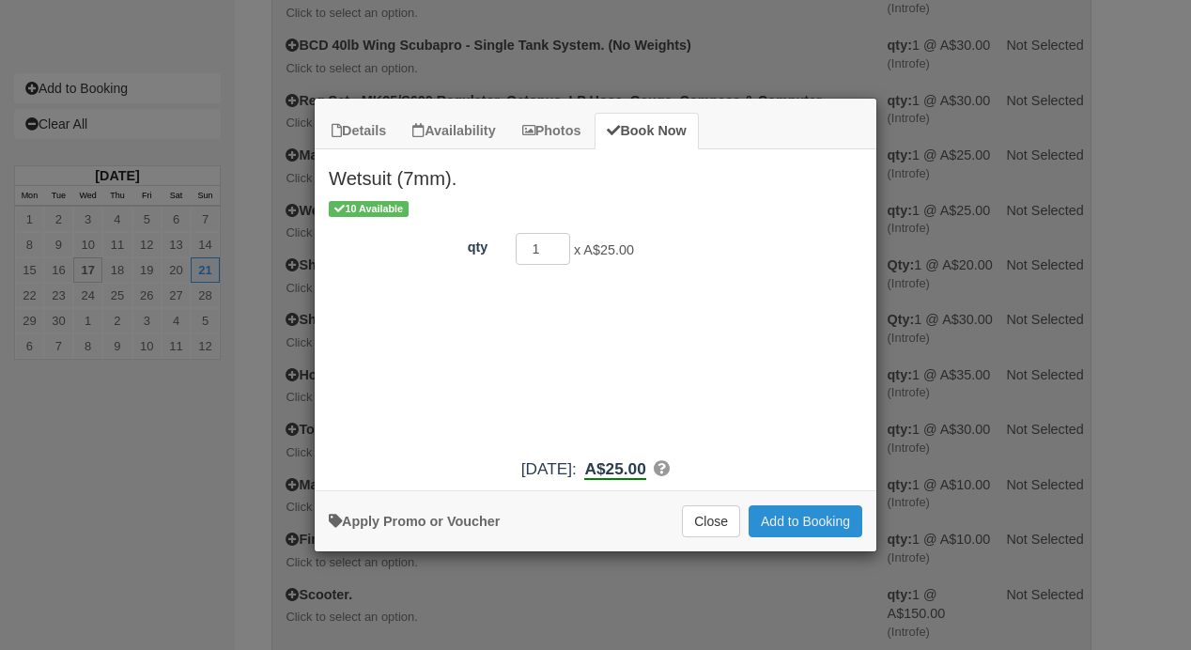
click at [812, 531] on button "Add to Booking" at bounding box center [805, 521] width 114 height 32
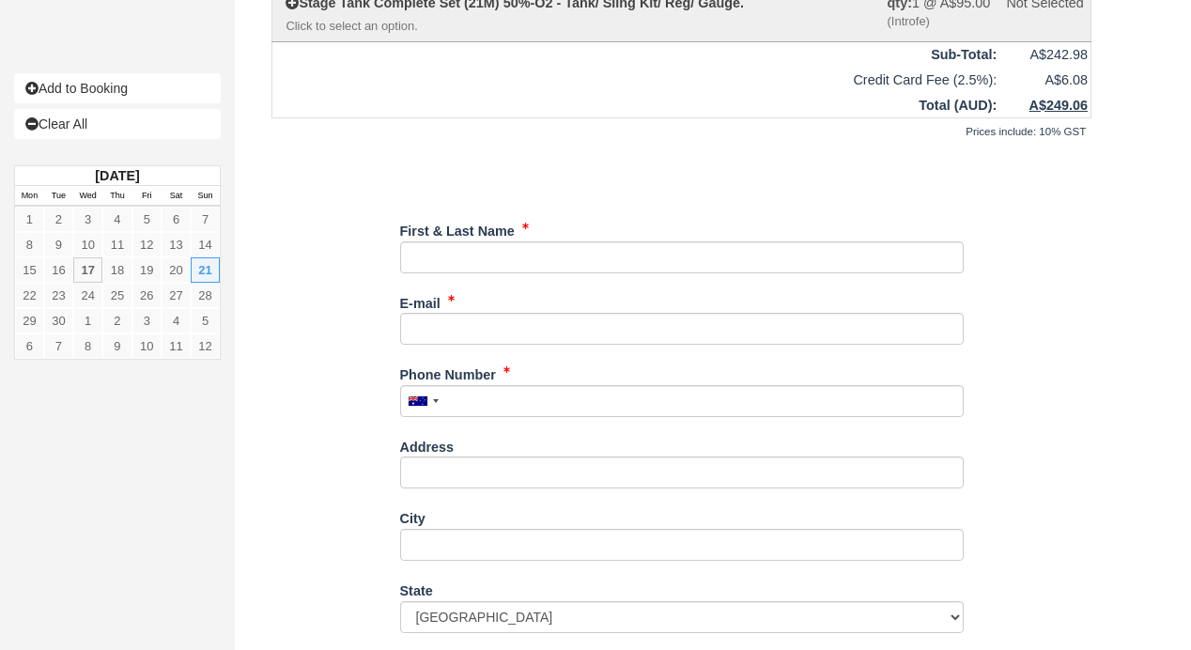
scroll to position [2002, 0]
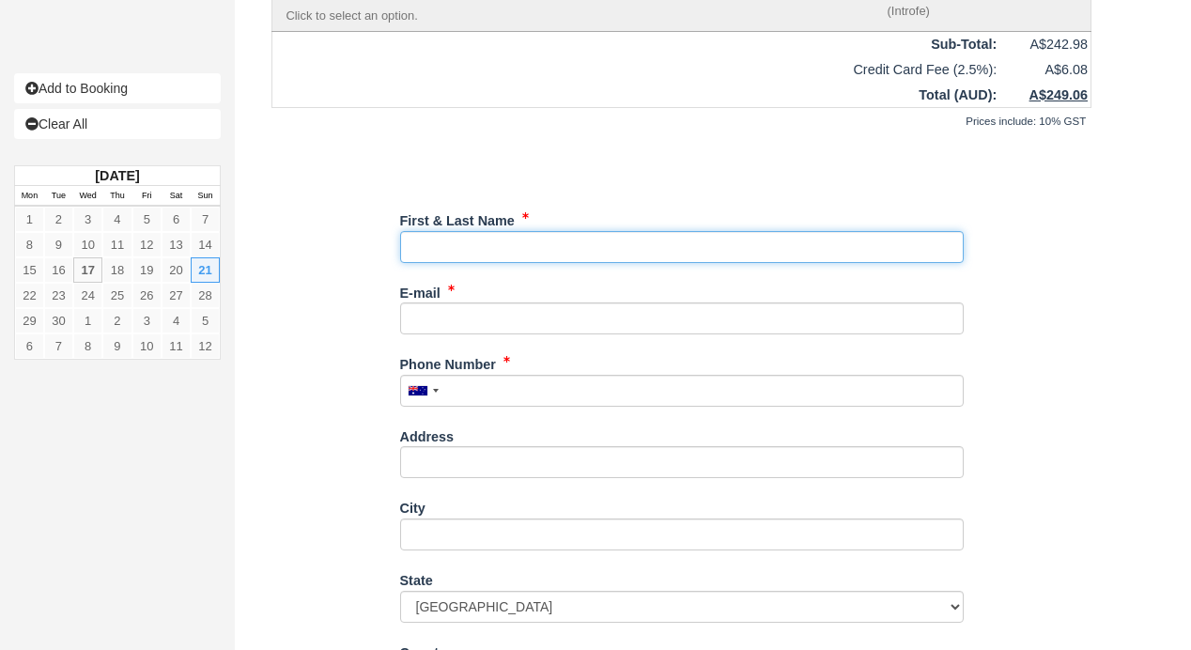
click at [516, 253] on input "First & Last Name" at bounding box center [681, 247] width 563 height 32
type input "[PERSON_NAME]"
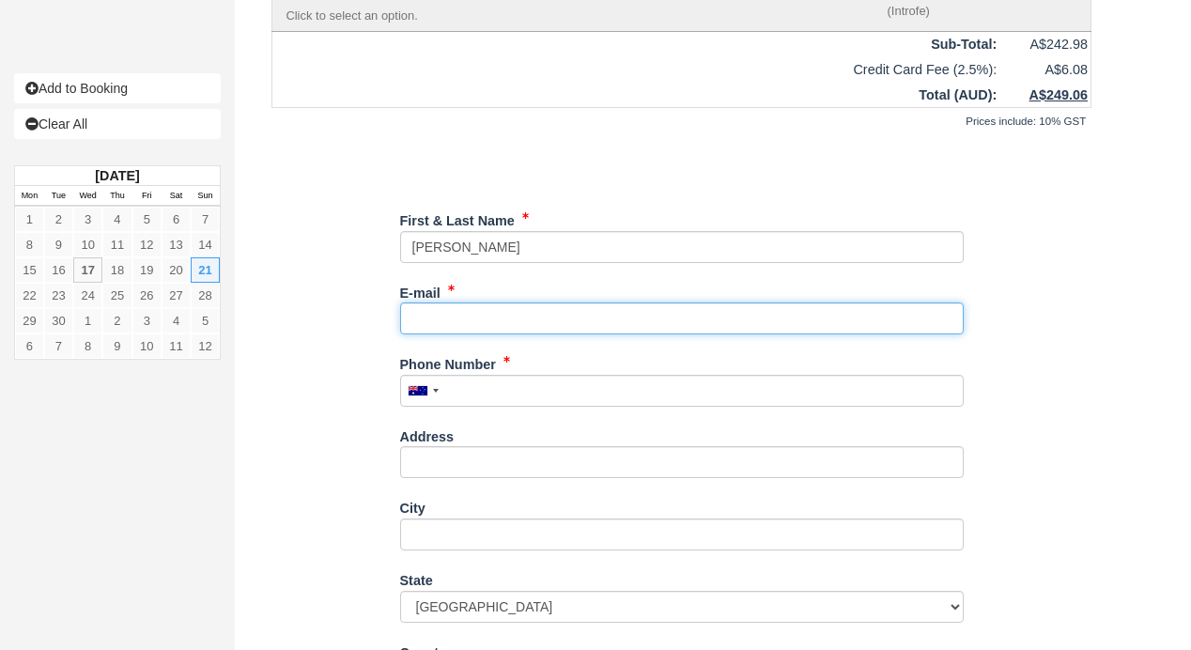
click at [534, 318] on input "E-mail" at bounding box center [681, 318] width 563 height 32
type input "pmoa@bigpond.com"
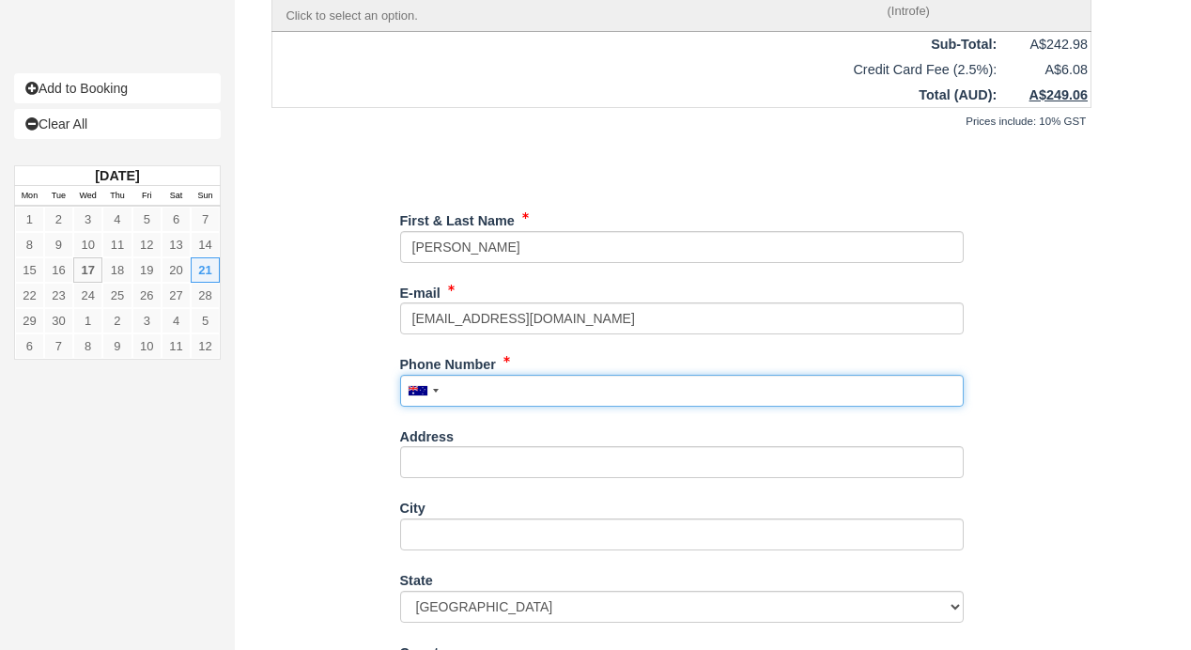
click at [495, 391] on input "Phone Number" at bounding box center [681, 391] width 563 height 32
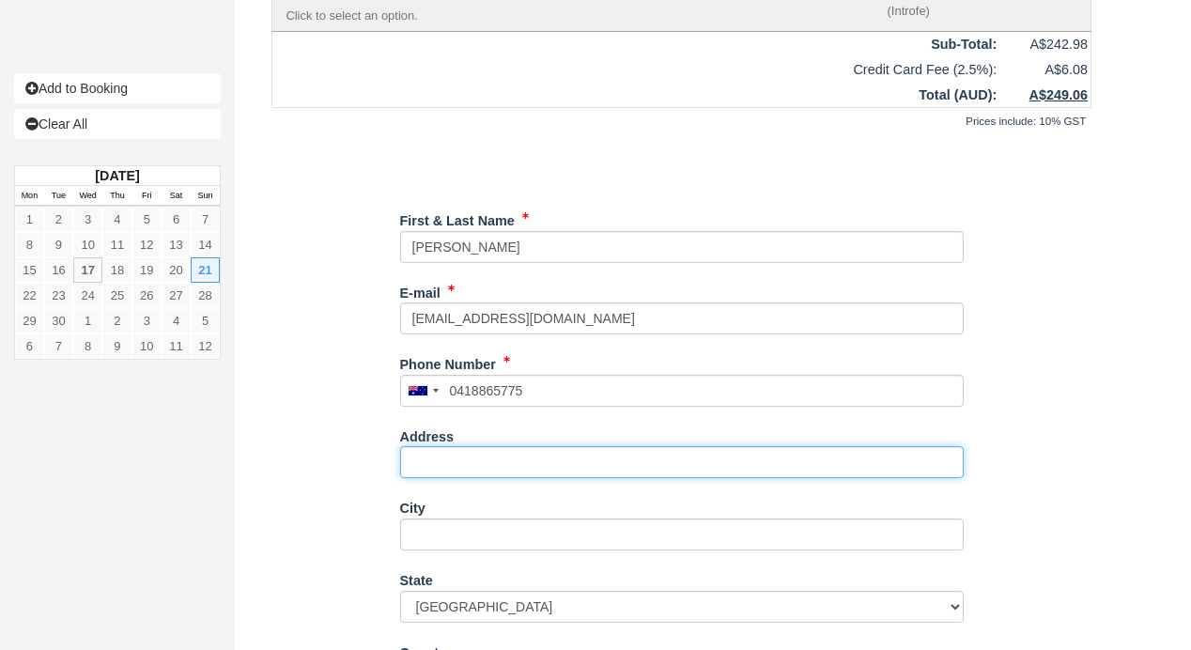
type input "0418 865 775"
click at [515, 463] on input "Address" at bounding box center [681, 462] width 563 height 32
type input "404a / 9-15 Central Avenue"
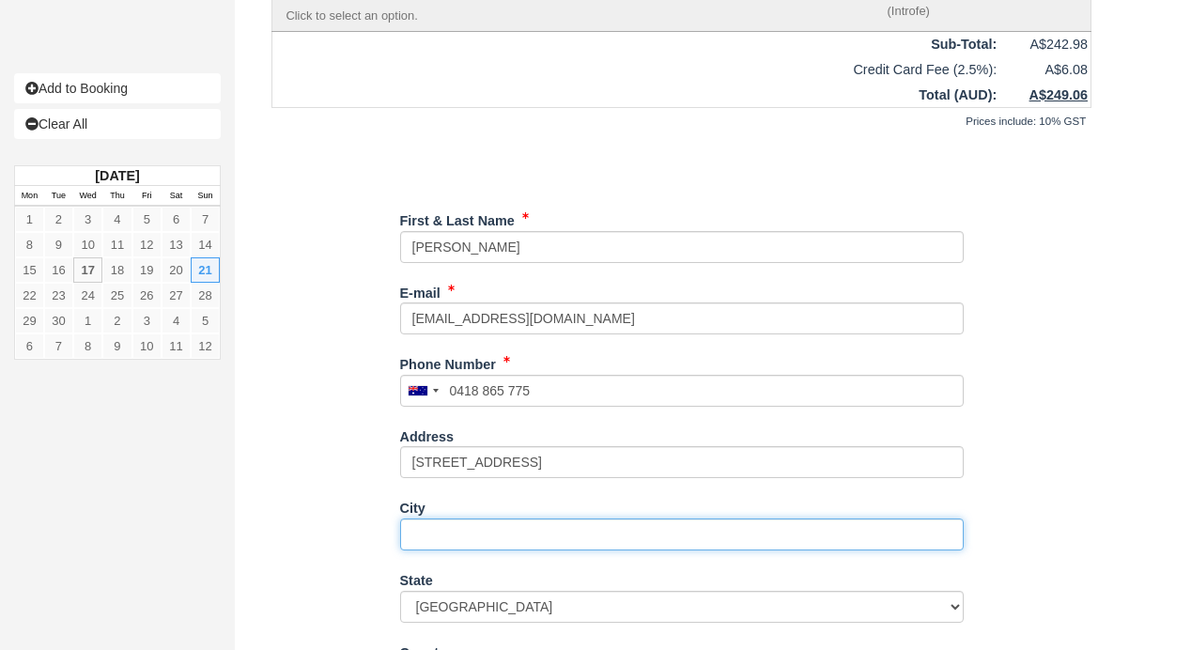
click at [490, 534] on input "City" at bounding box center [681, 534] width 563 height 32
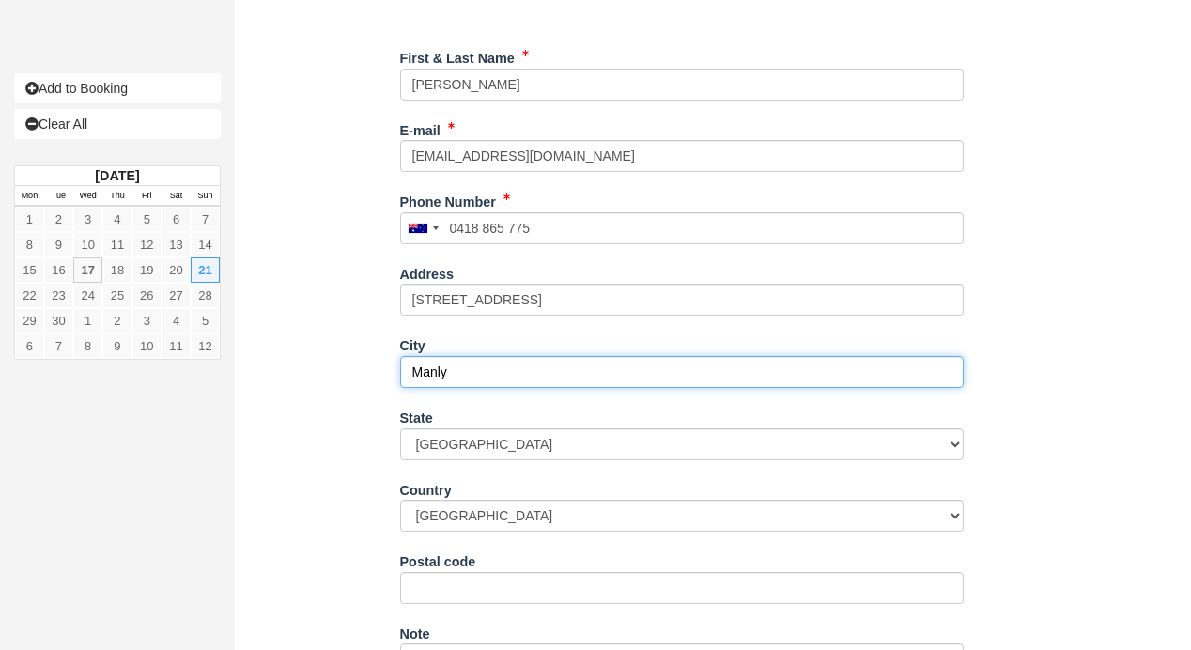
scroll to position [2175, 0]
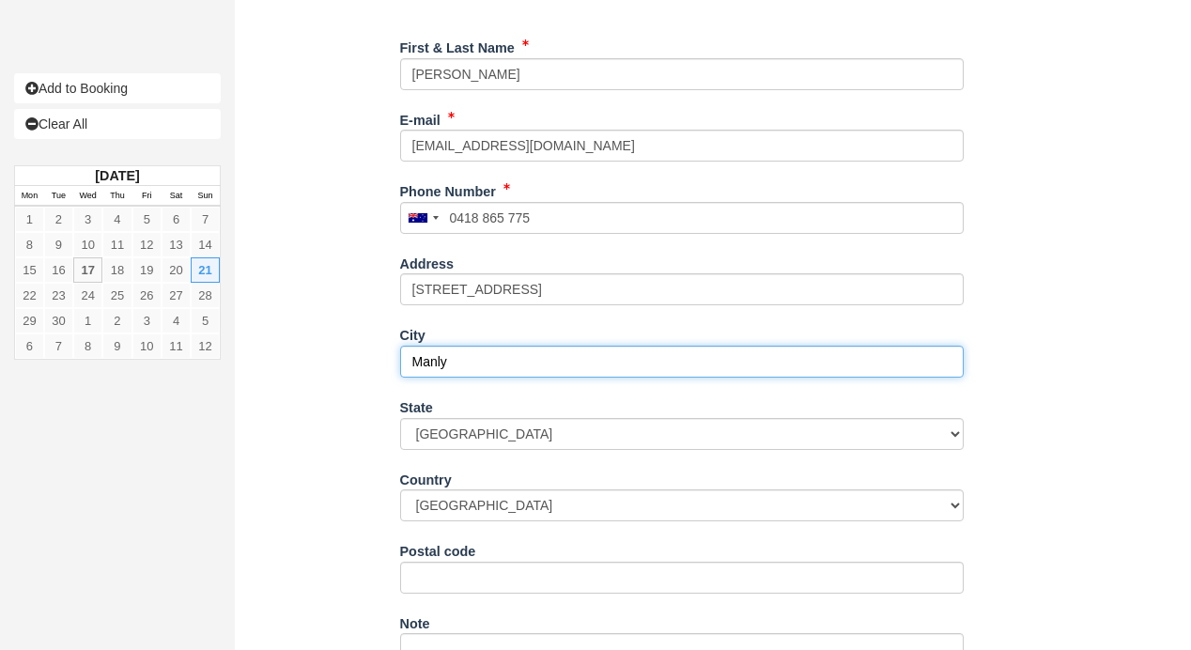
type input "Manly"
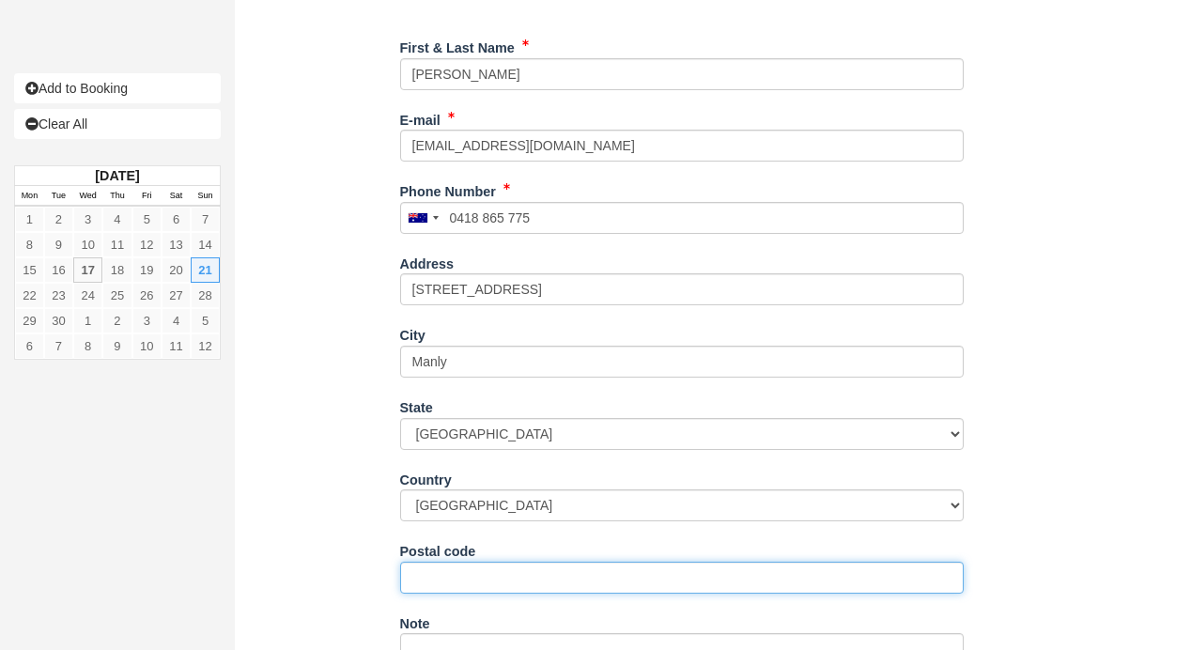
click at [468, 589] on input "Postal code" at bounding box center [681, 578] width 563 height 32
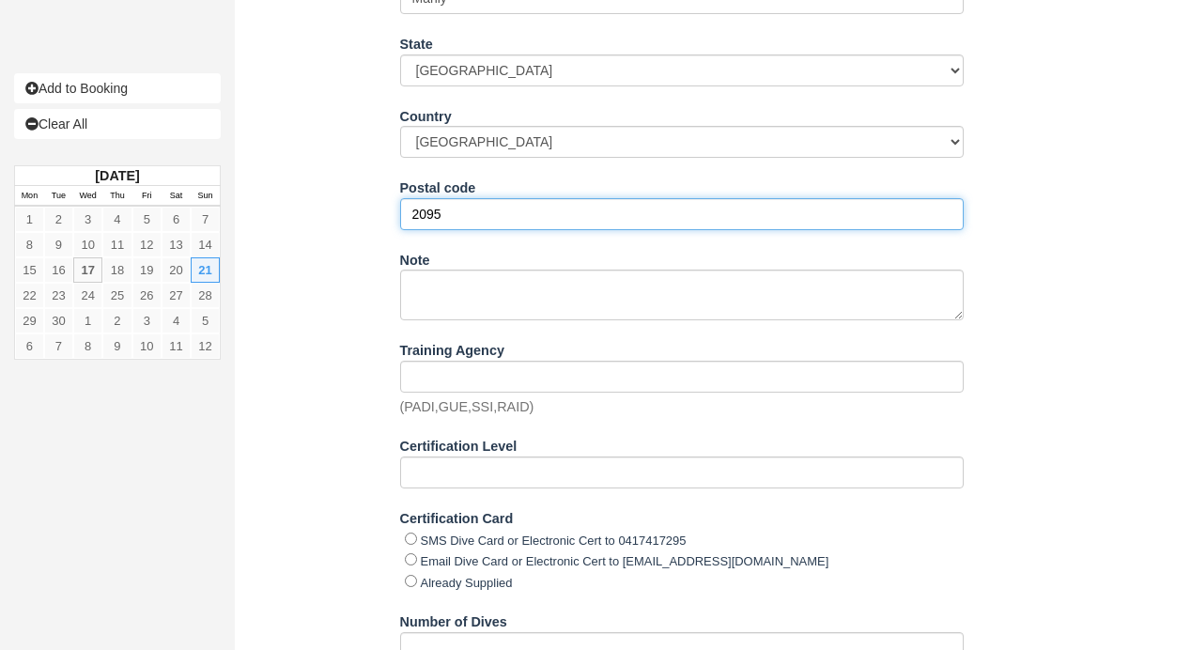
scroll to position [2546, 0]
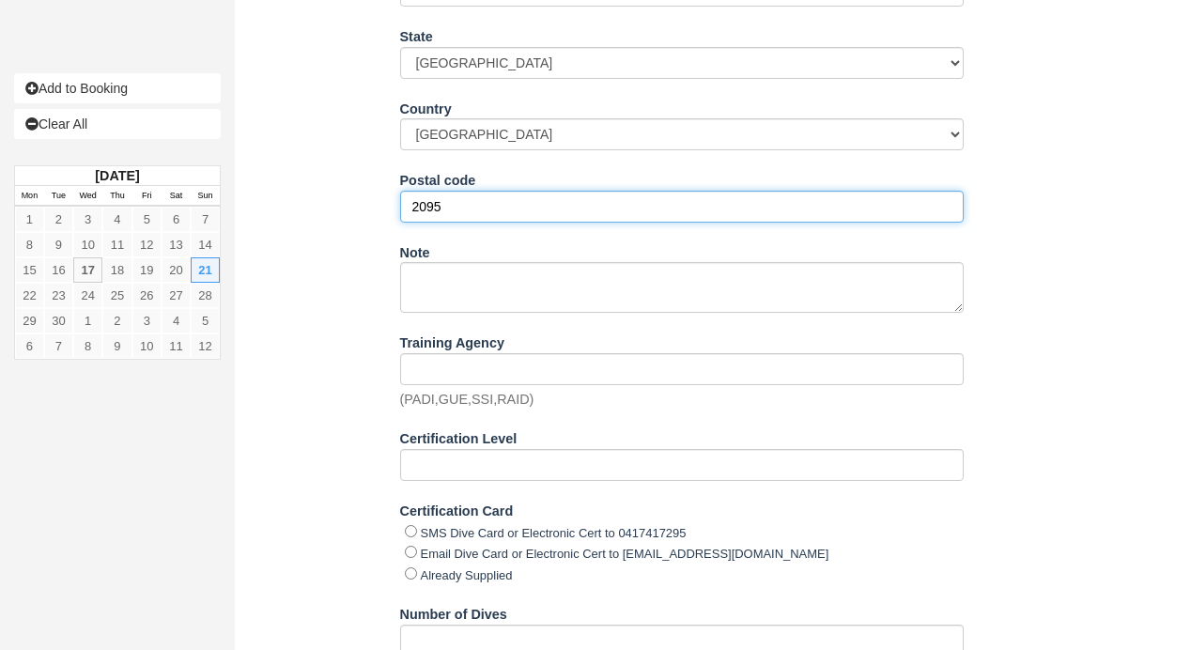
type input "2095"
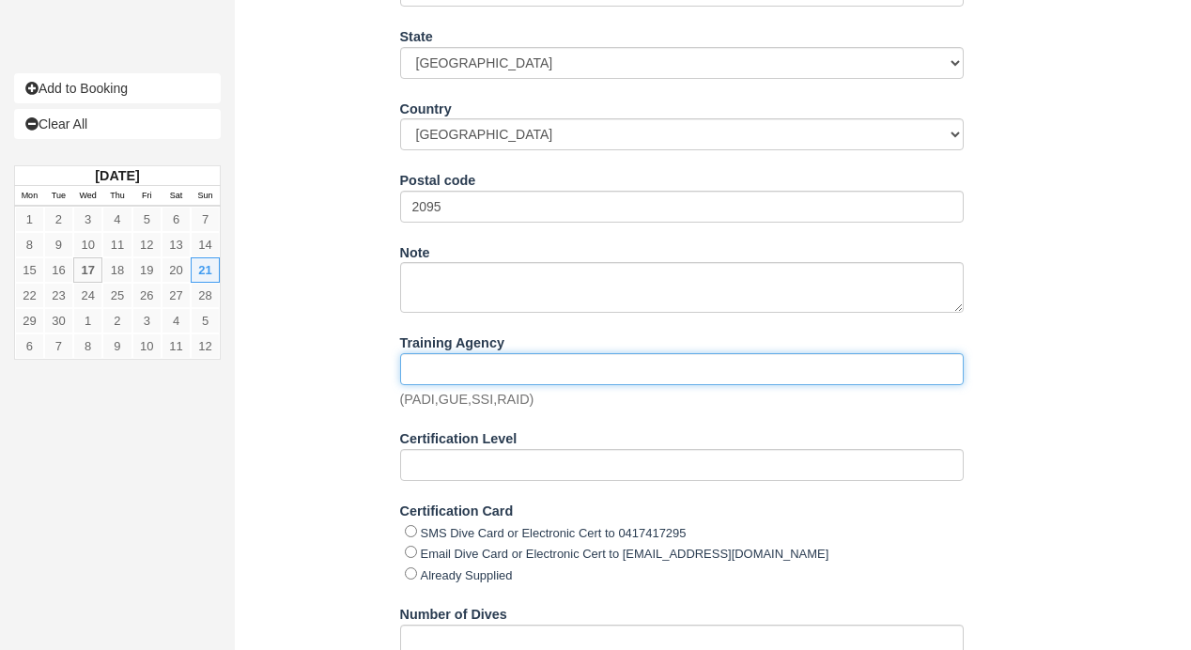
click at [507, 376] on input "Training Agency" at bounding box center [681, 369] width 563 height 32
type input "NAUI"
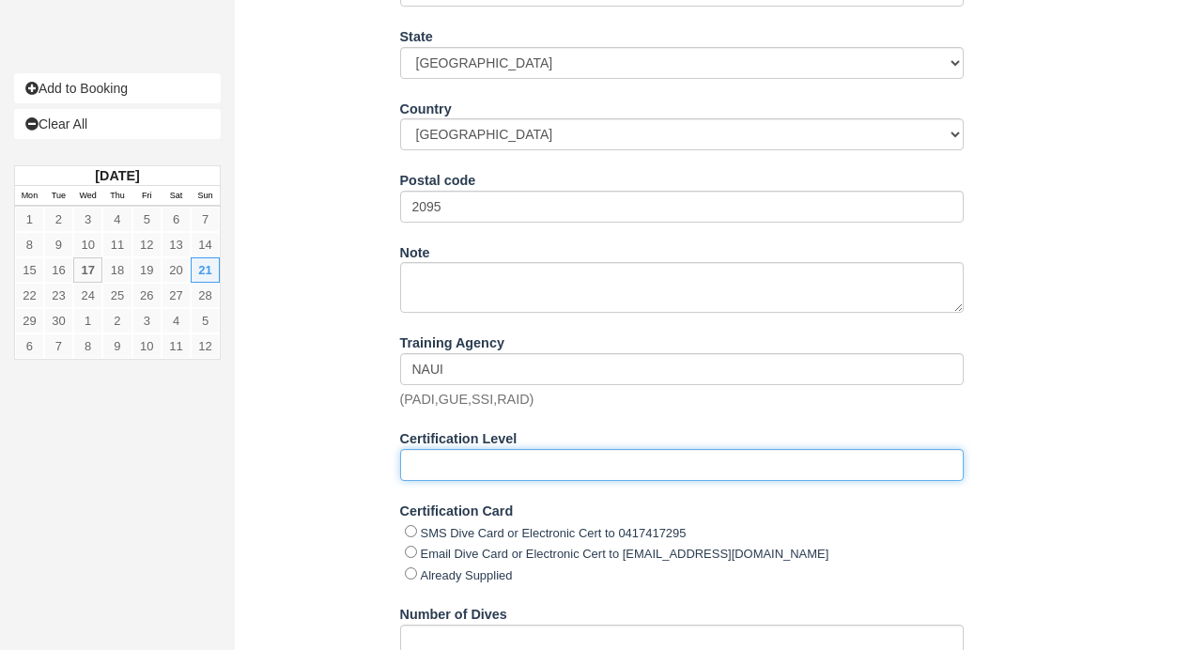
click at [482, 464] on input "Certification Level" at bounding box center [681, 465] width 563 height 32
type input "Deep, wreck"
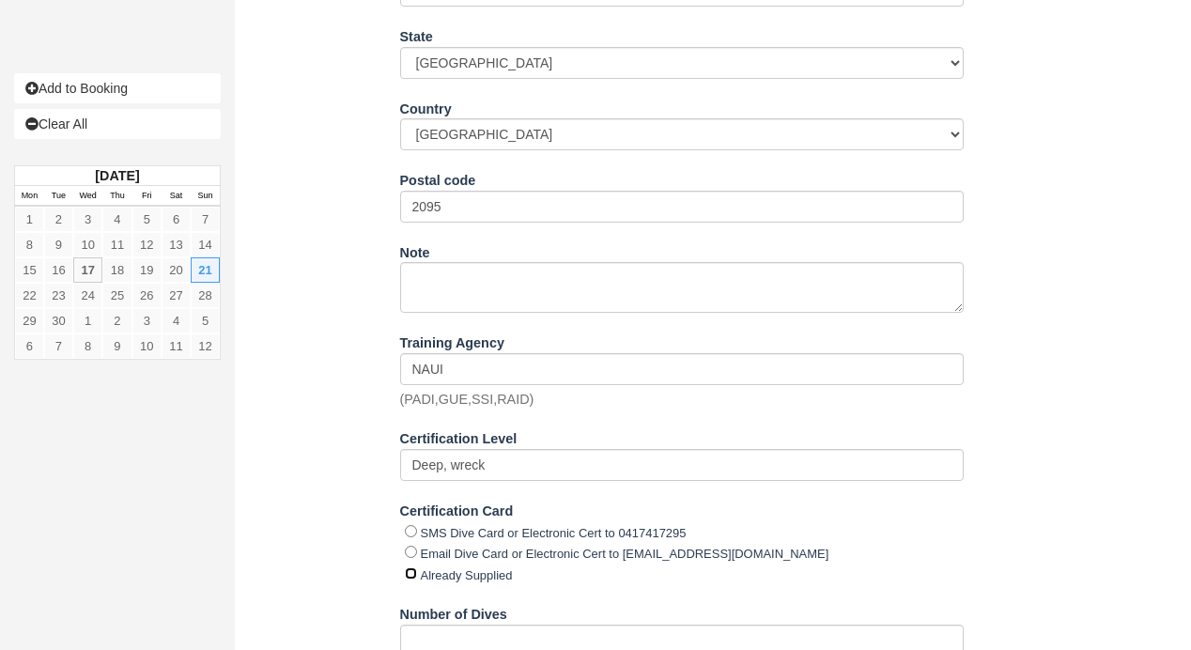
click at [409, 575] on input "Already Supplied" at bounding box center [411, 573] width 12 height 12
radio input "true"
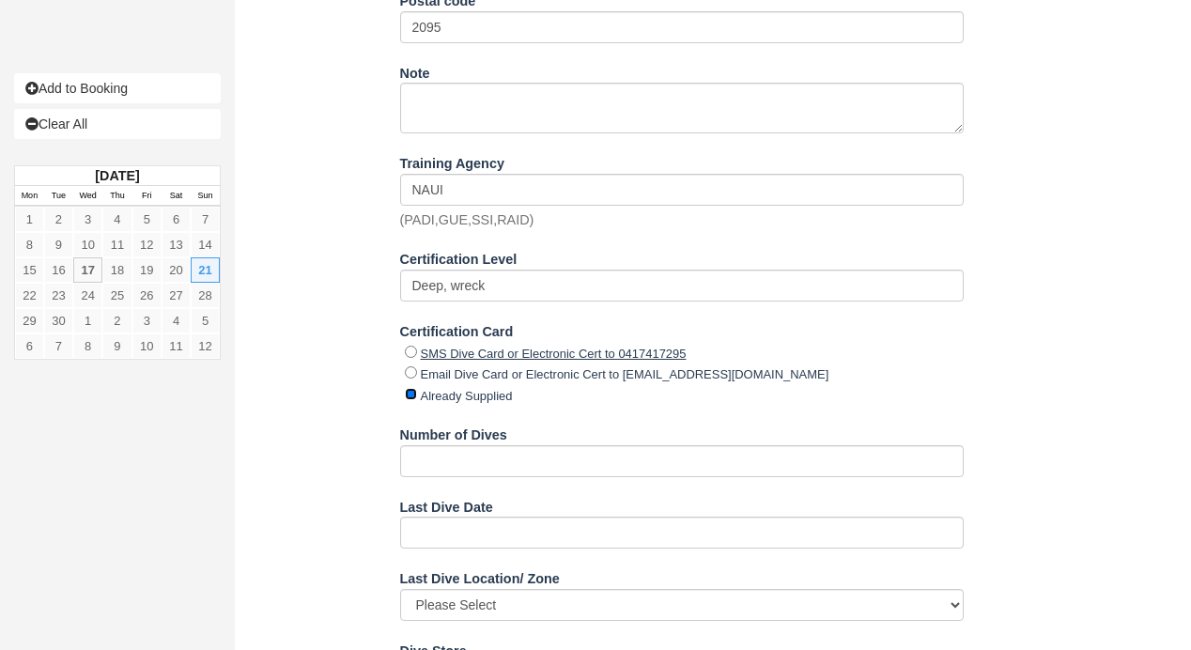
scroll to position [2778, 0]
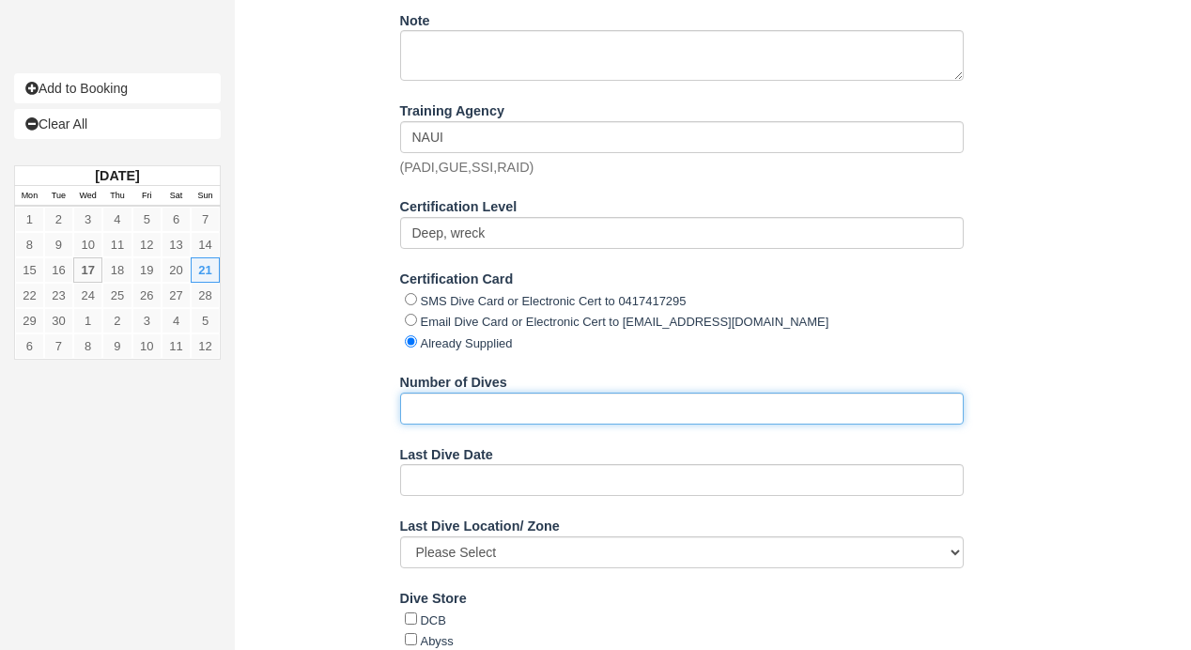
click at [503, 408] on input "Number of Dives" at bounding box center [681, 408] width 563 height 32
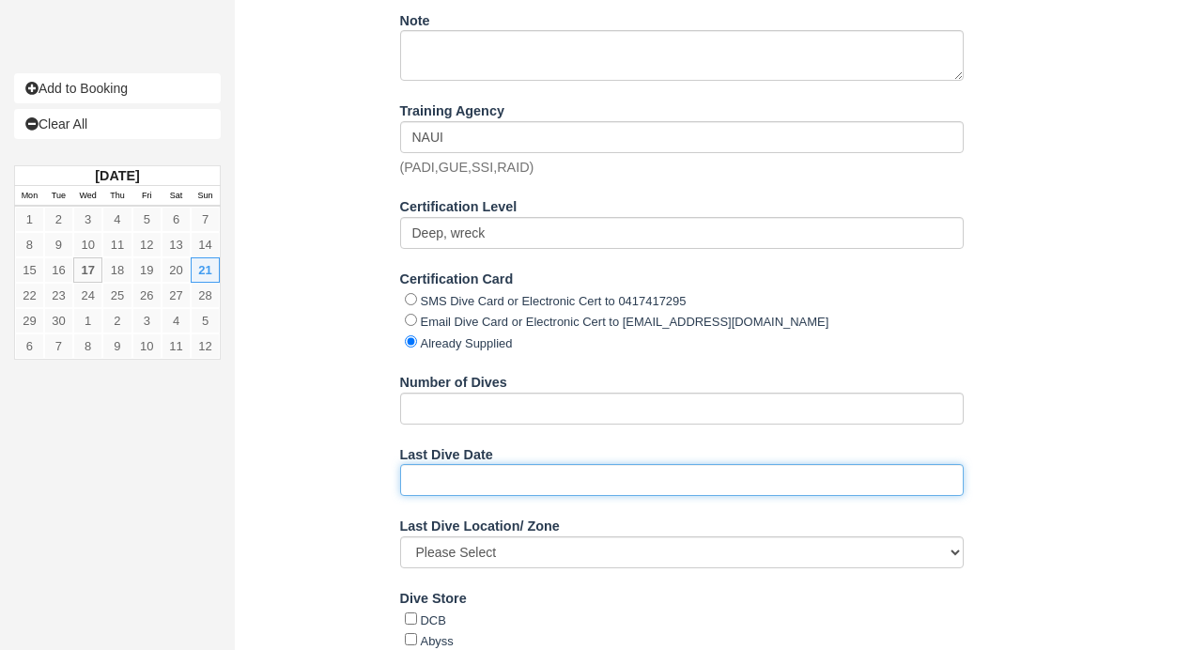
click at [439, 477] on input "Last Dive Date" at bounding box center [681, 480] width 563 height 32
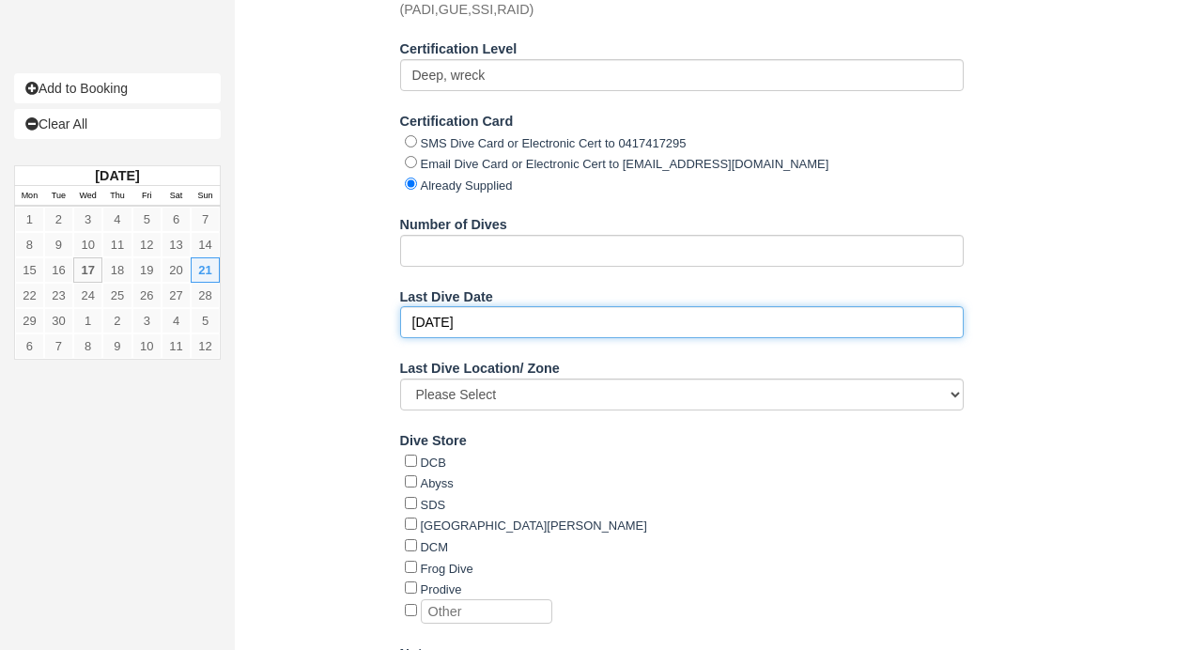
scroll to position [2943, 0]
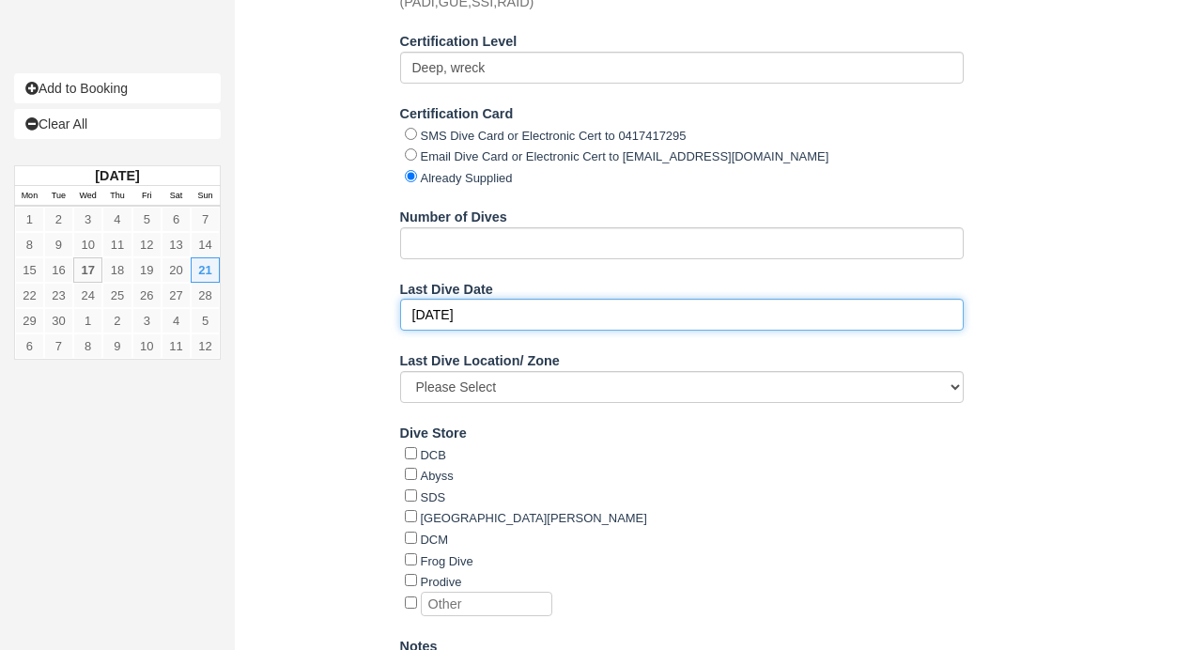
type input "sept 2025"
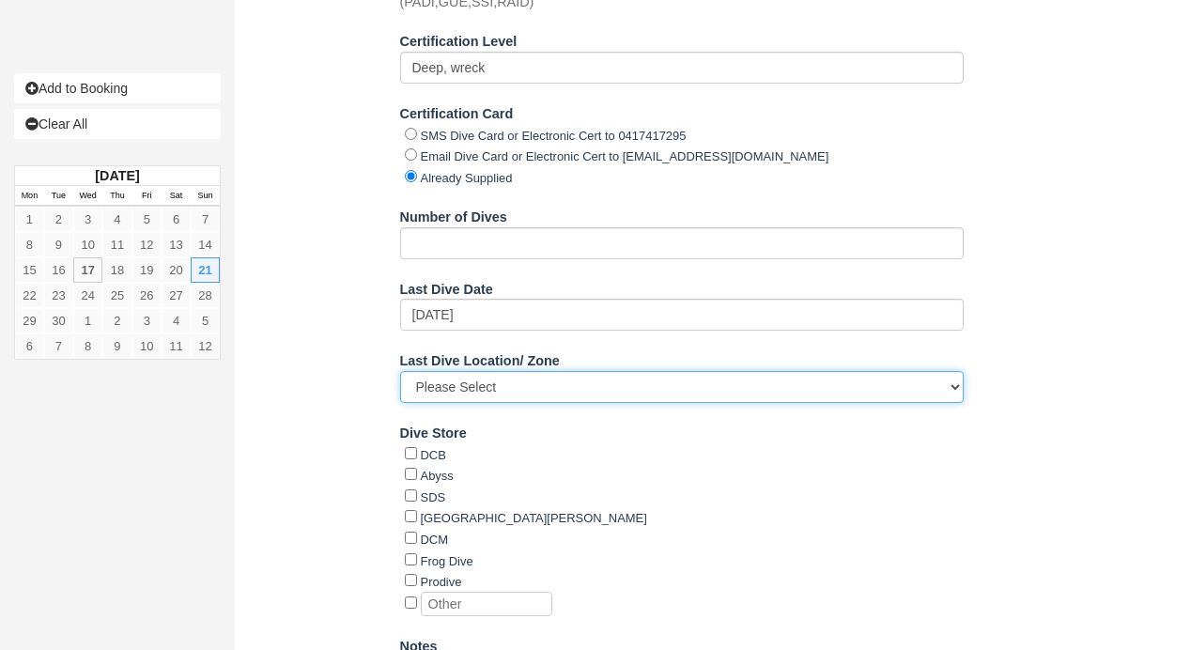
click at [462, 387] on select "Please Select Tropical Subtropical Winter" at bounding box center [681, 387] width 563 height 32
select select "Winter"
click at [400, 374] on select "Please Select Tropical Subtropical Winter" at bounding box center [681, 387] width 563 height 32
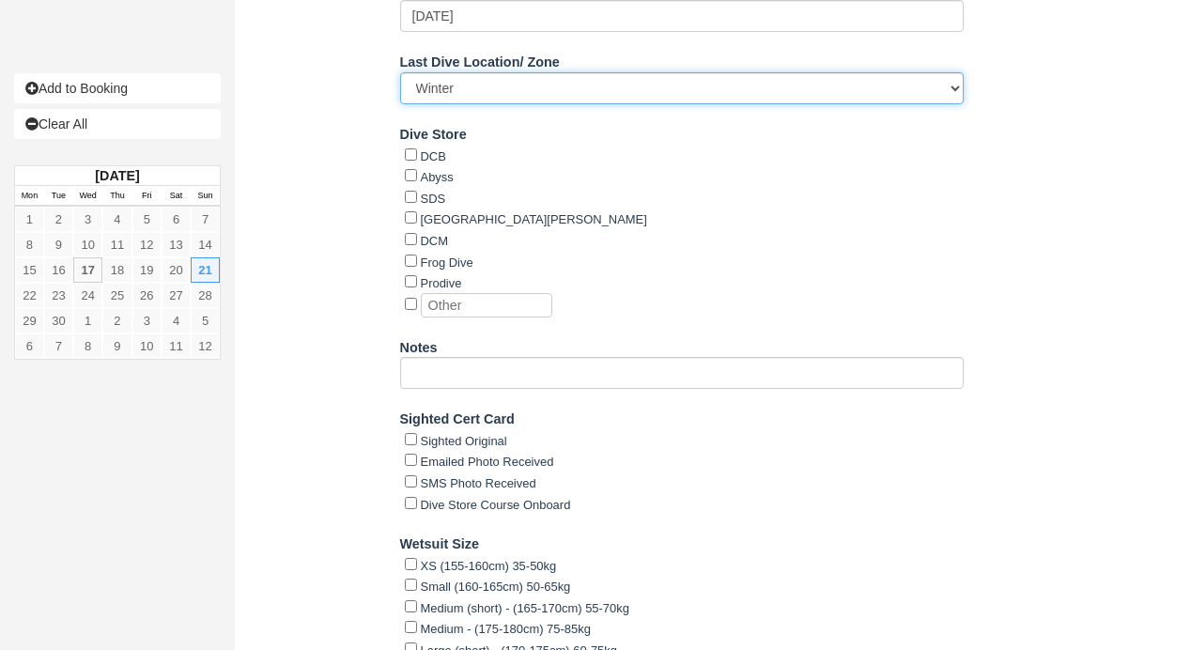
scroll to position [3243, 0]
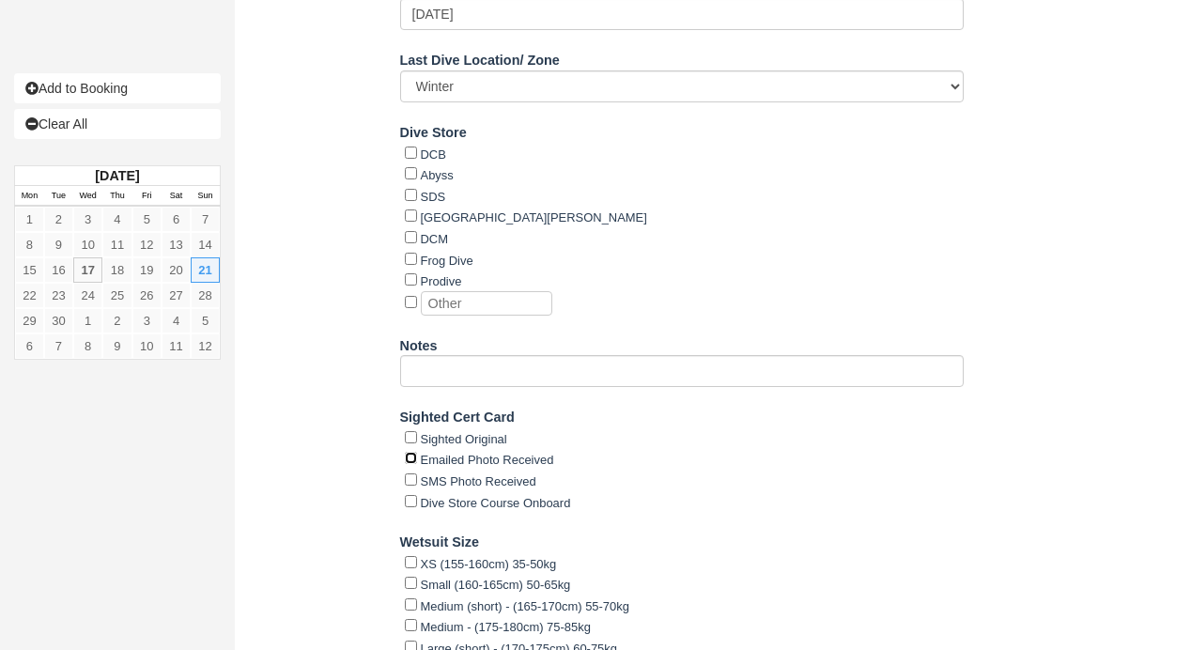
click at [410, 455] on input "Emailed Photo Received" at bounding box center [411, 458] width 12 height 12
checkbox input "true"
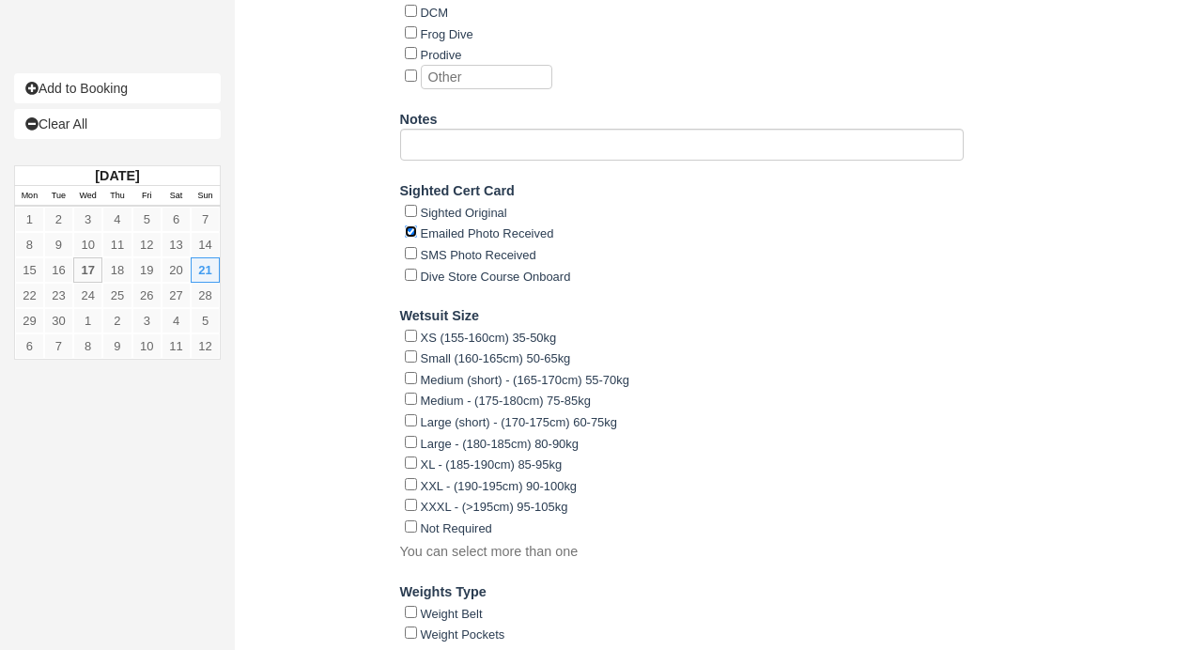
scroll to position [3480, 0]
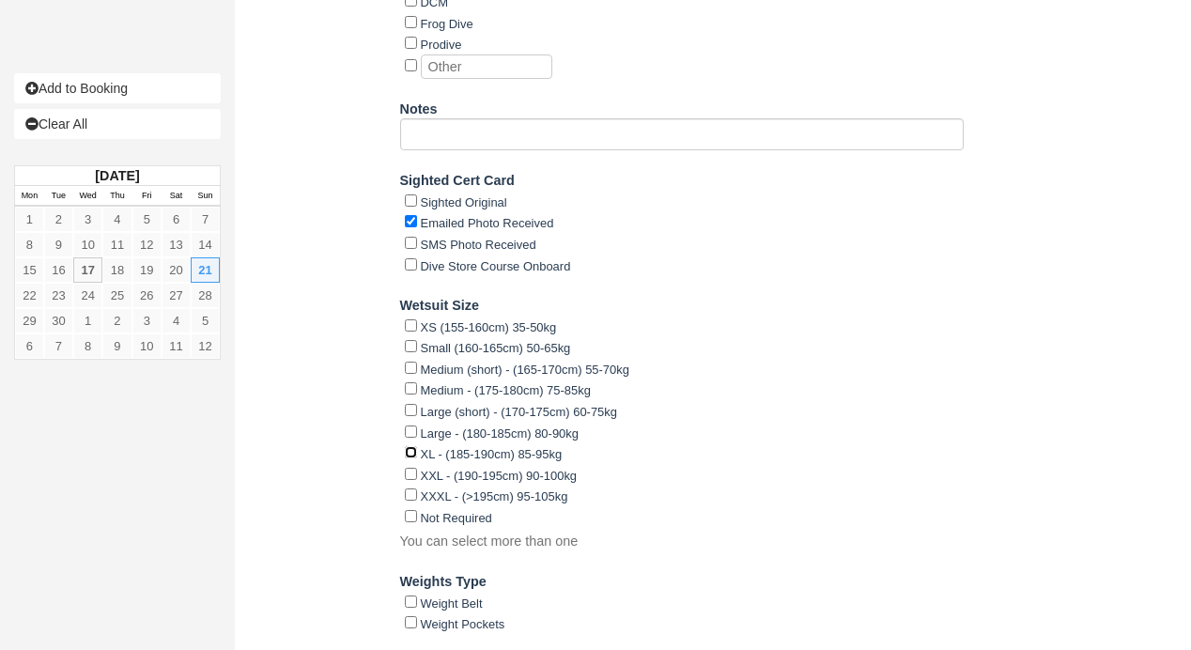
click at [411, 446] on input "XL - (185-190cm) 85-95kg" at bounding box center [411, 452] width 12 height 12
checkbox input "true"
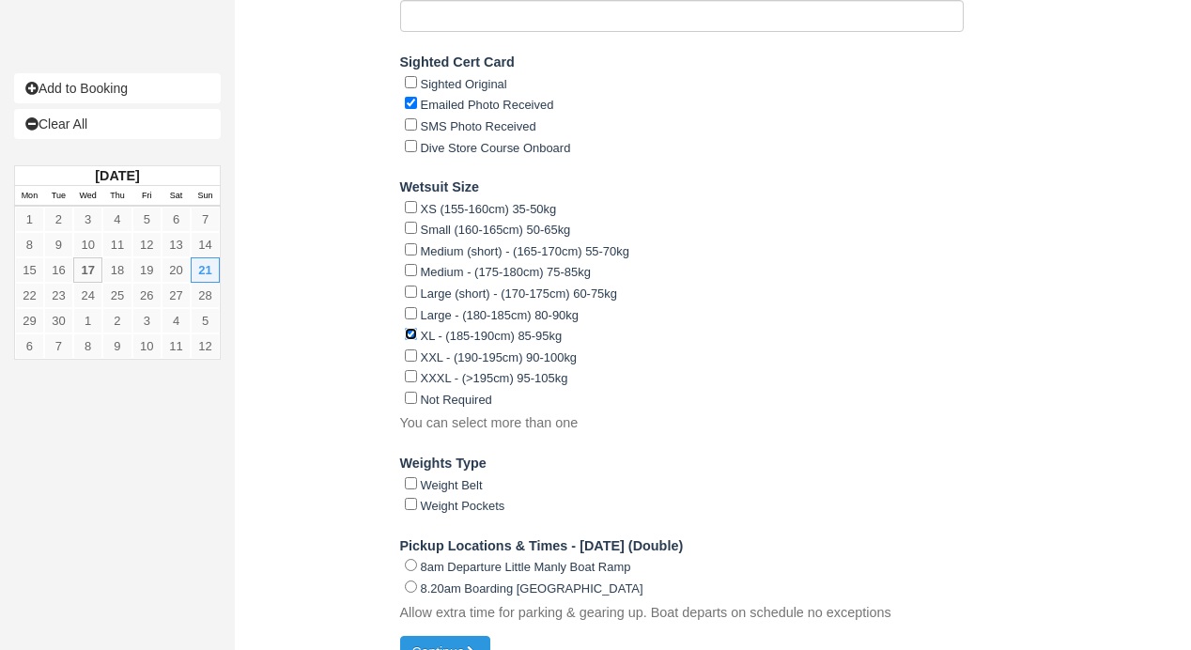
scroll to position [3621, 0]
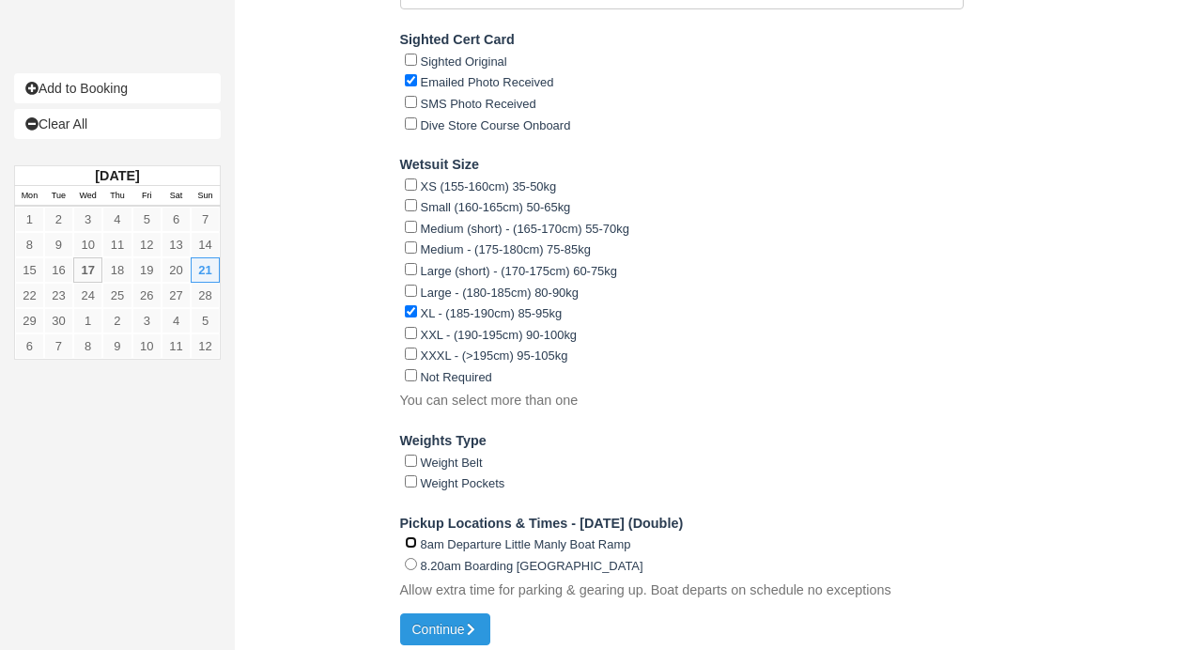
click at [409, 536] on input "8am Departure Little Manly Boat Ramp" at bounding box center [411, 542] width 12 height 12
radio input "true"
click at [448, 617] on button "Continue" at bounding box center [445, 629] width 90 height 32
type input "+61418865775"
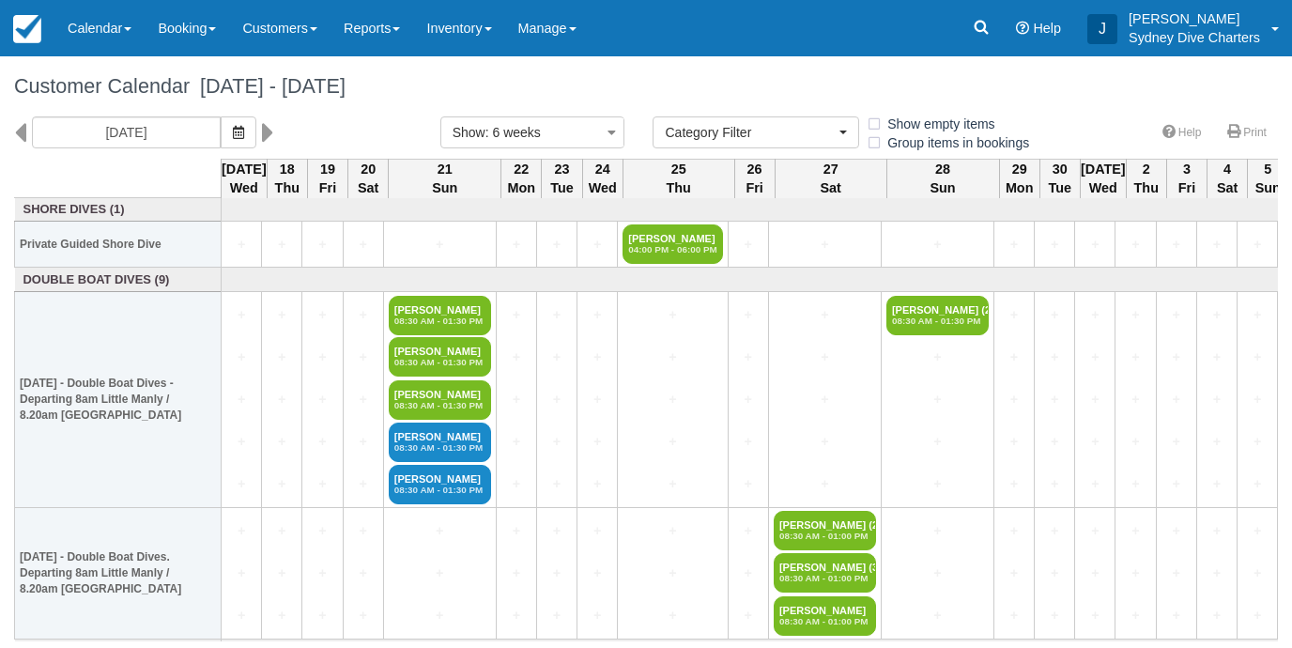
select select
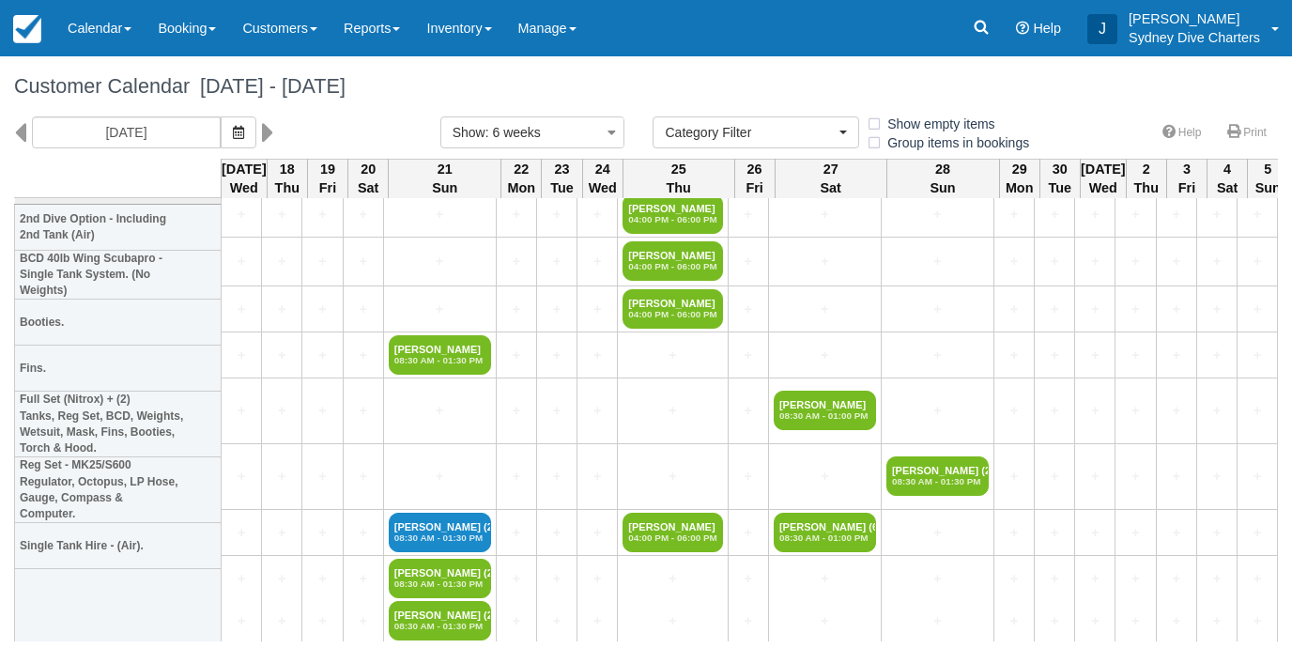
scroll to position [486, 0]
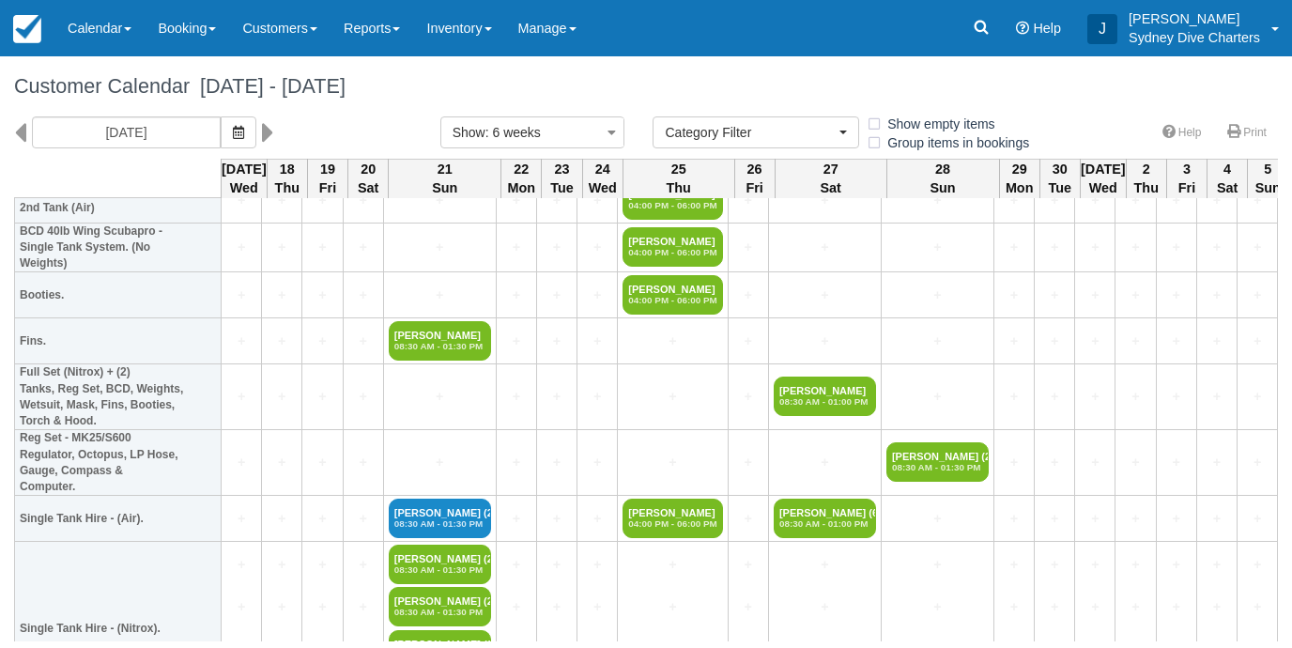
click at [569, 438] on td "+" at bounding box center [556, 462] width 40 height 66
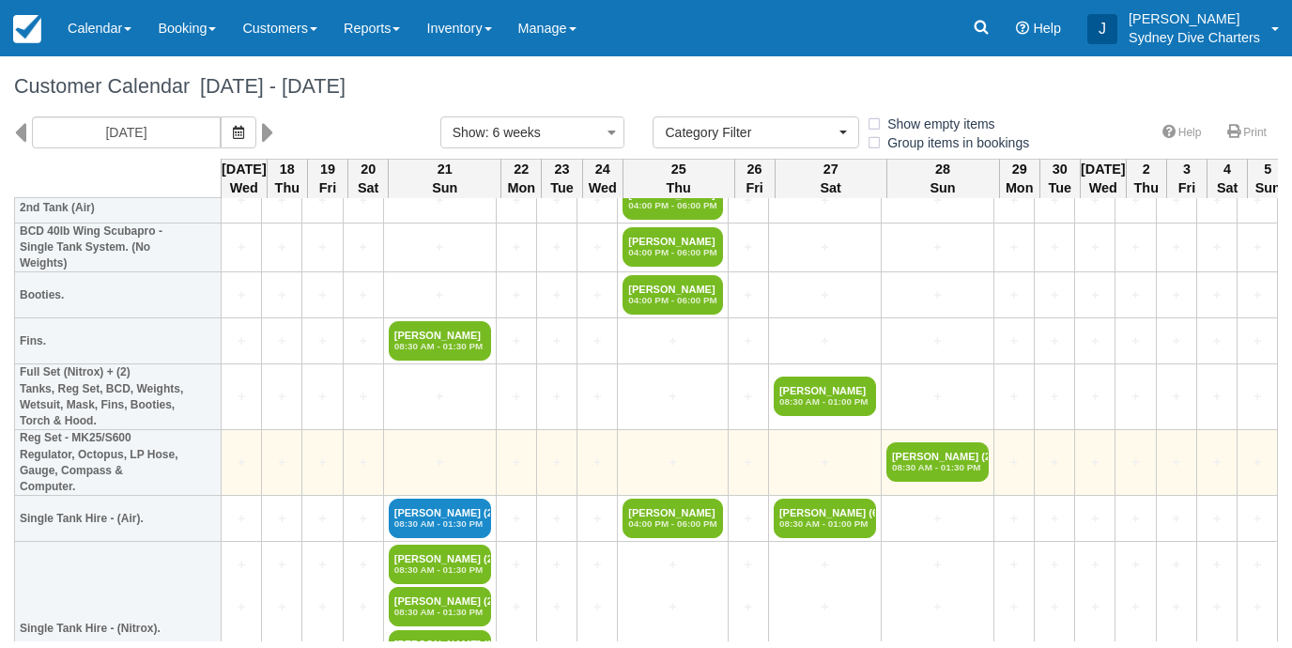
click at [608, 479] on td "+" at bounding box center [597, 462] width 40 height 66
